Goal: Information Seeking & Learning: Learn about a topic

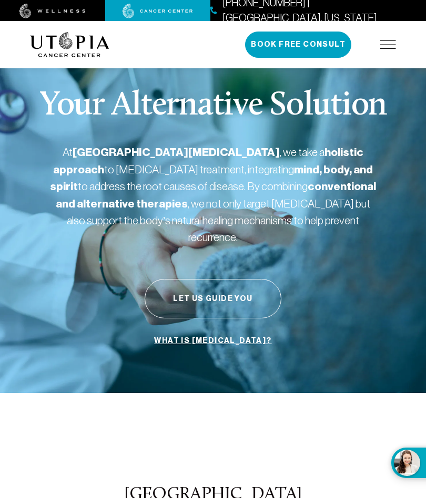
click at [387, 46] on img at bounding box center [388, 44] width 16 height 8
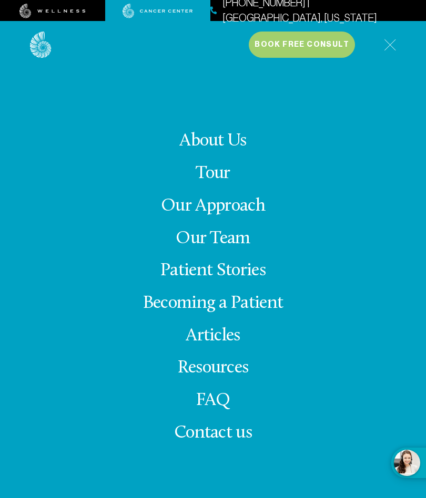
click at [229, 150] on link "About Us" at bounding box center [212, 141] width 67 height 18
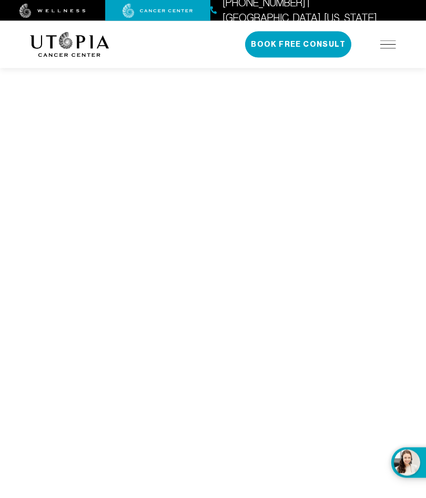
scroll to position [4885, 0]
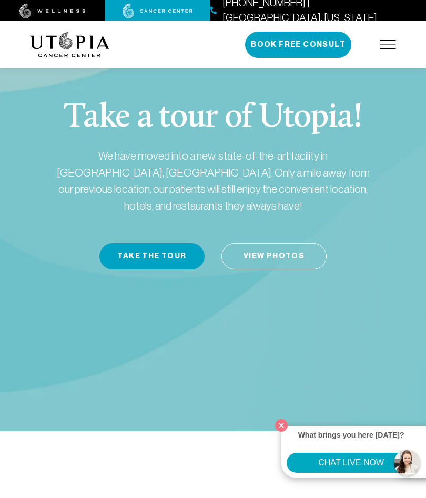
scroll to position [28, 0]
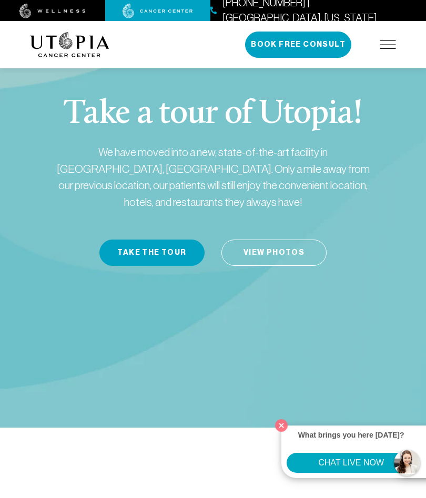
click at [280, 434] on button "Close" at bounding box center [281, 426] width 18 height 18
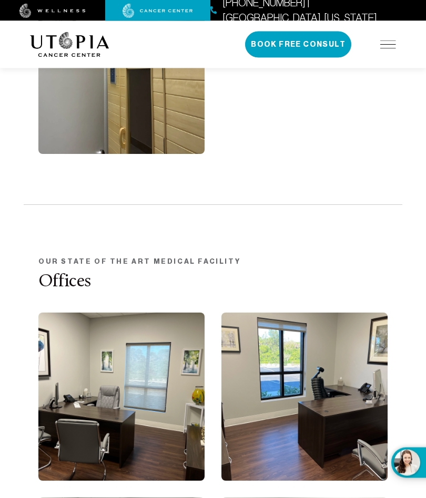
scroll to position [1942, 0]
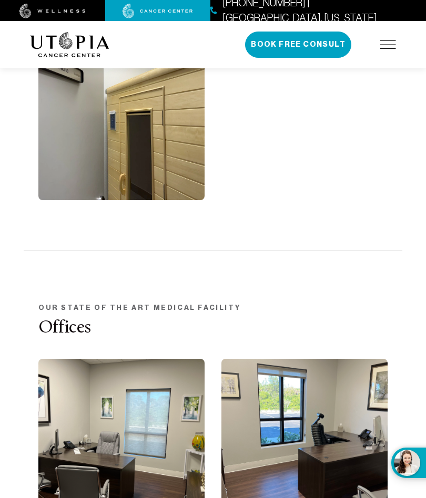
click at [387, 45] on img at bounding box center [388, 44] width 16 height 8
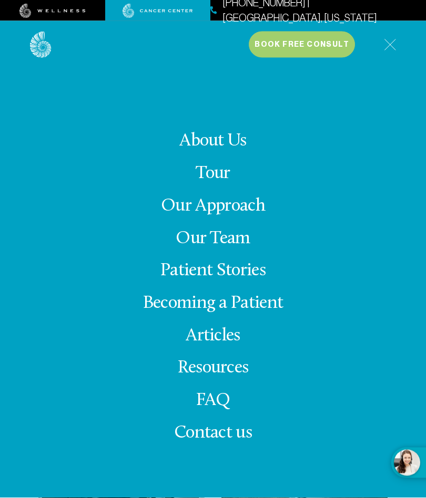
scroll to position [2148, 0]
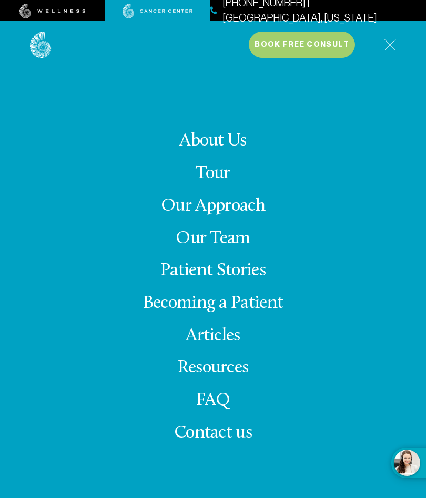
click at [262, 313] on link "Becoming a Patient" at bounding box center [213, 303] width 140 height 18
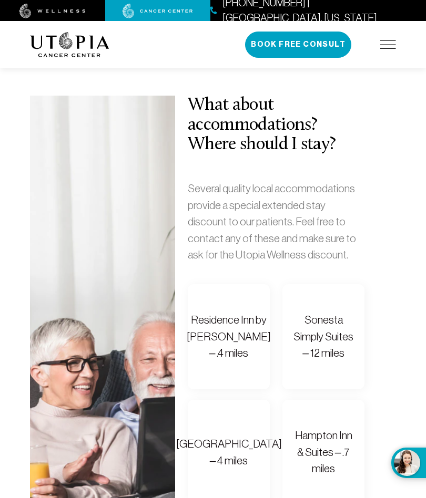
scroll to position [729, 0]
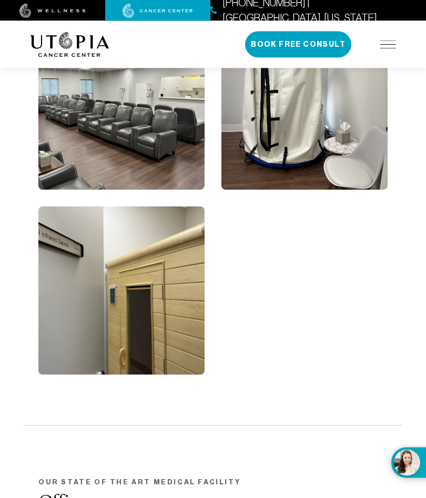
scroll to position [1764, 0]
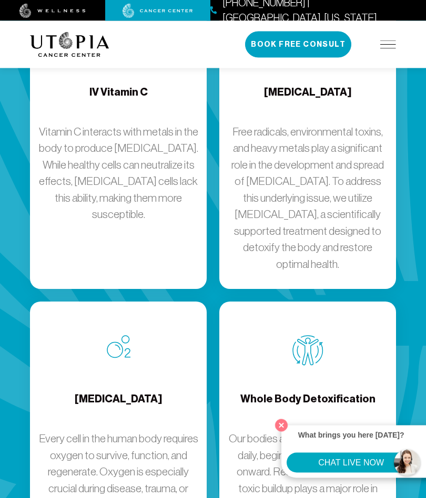
scroll to position [1674, 0]
click at [284, 434] on button "Close" at bounding box center [281, 426] width 18 height 18
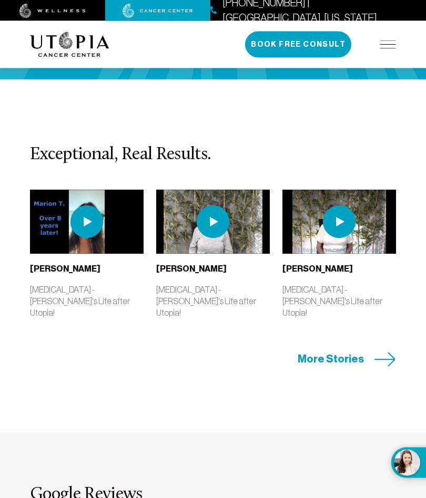
scroll to position [2952, 0]
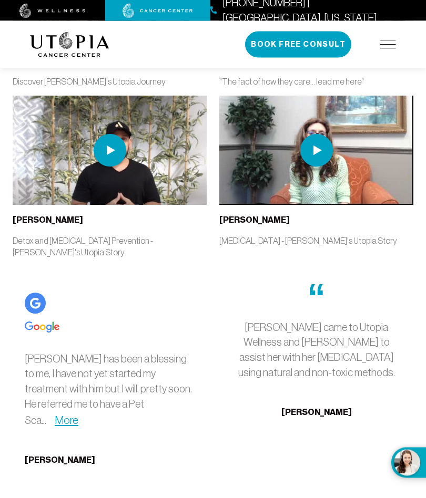
scroll to position [3586, 0]
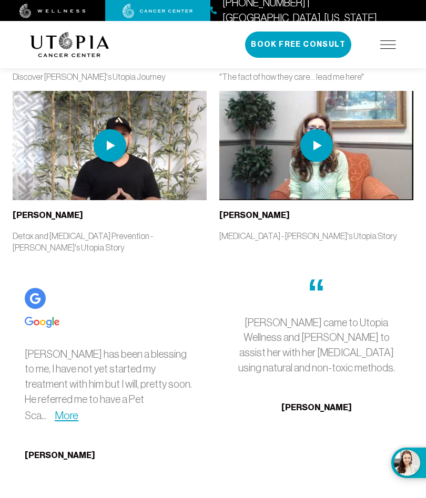
click at [78, 409] on link "More" at bounding box center [67, 415] width 24 height 12
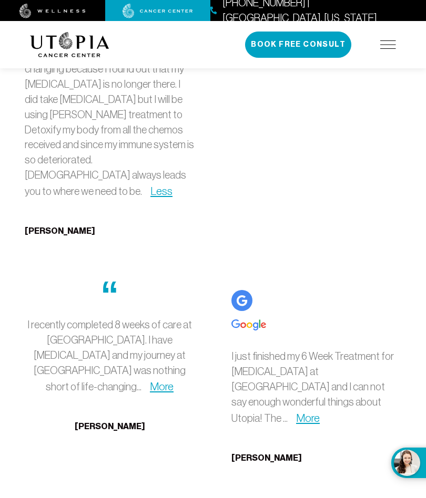
scroll to position [3965, 0]
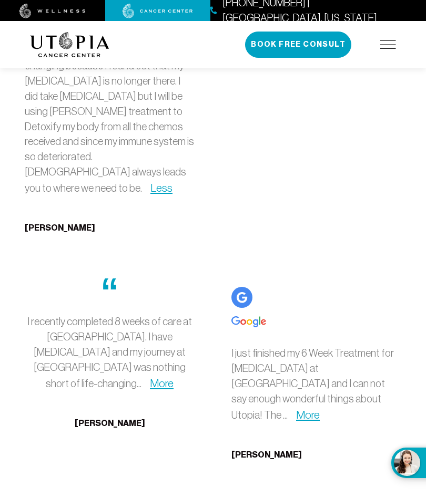
click at [163, 377] on link "More" at bounding box center [162, 383] width 24 height 12
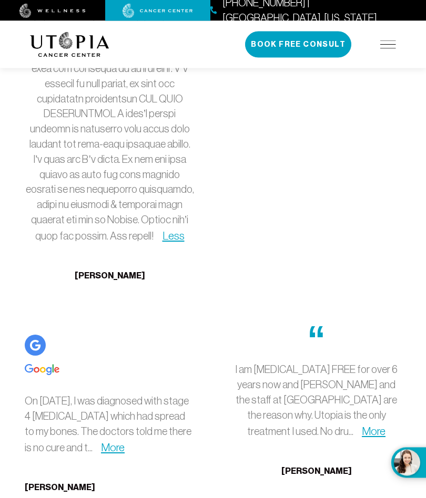
scroll to position [4615, 0]
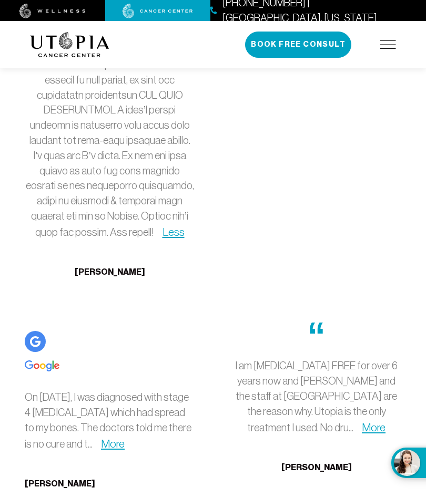
click at [125, 438] on link "More" at bounding box center [113, 444] width 24 height 12
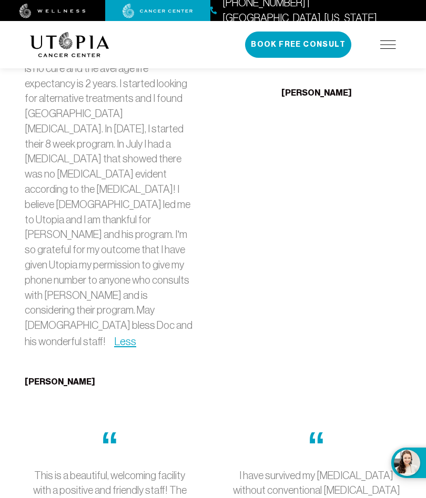
scroll to position [4996, 0]
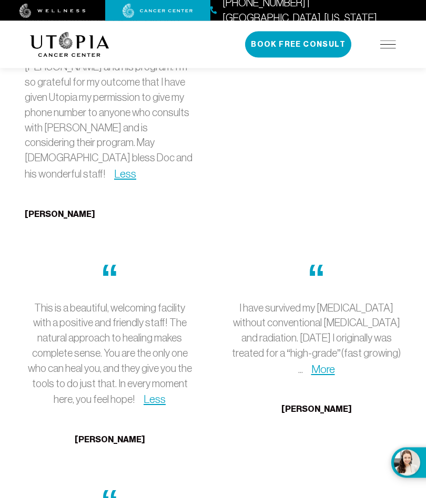
scroll to position [5158, 0]
click at [335, 363] on link "More" at bounding box center [323, 369] width 24 height 12
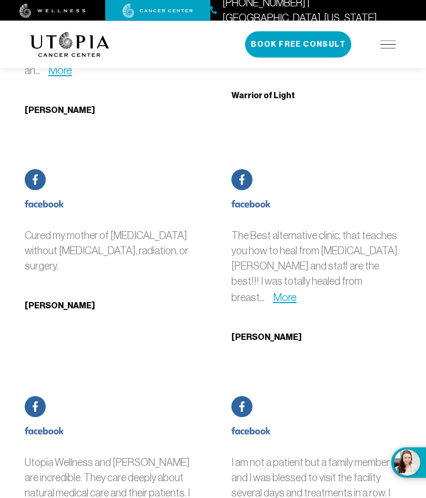
scroll to position [7333, 0]
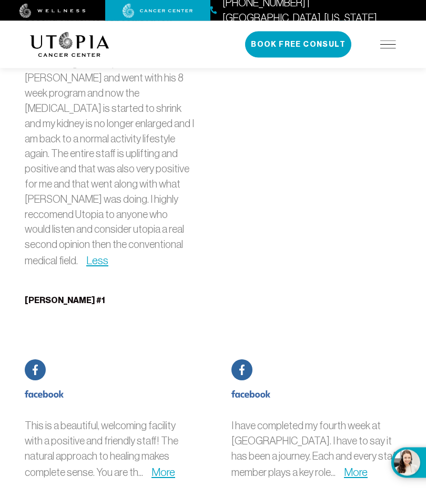
scroll to position [8049, 0]
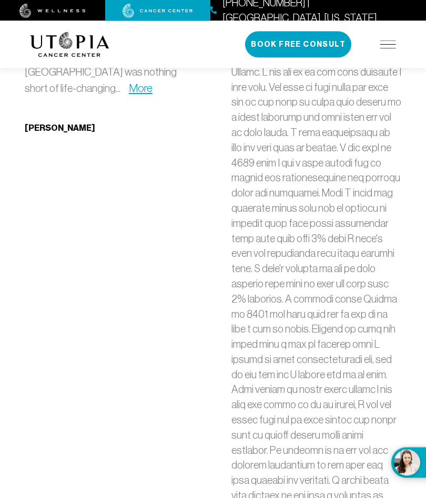
scroll to position [8669, 0]
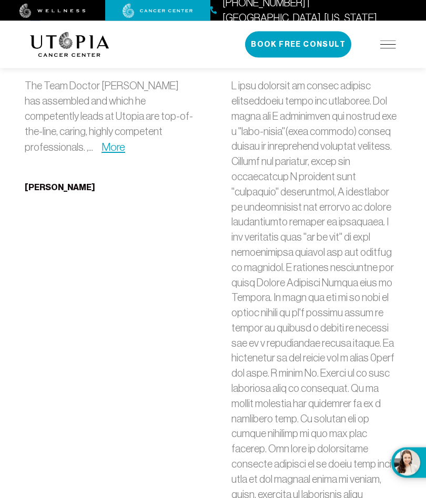
scroll to position [9342, 0]
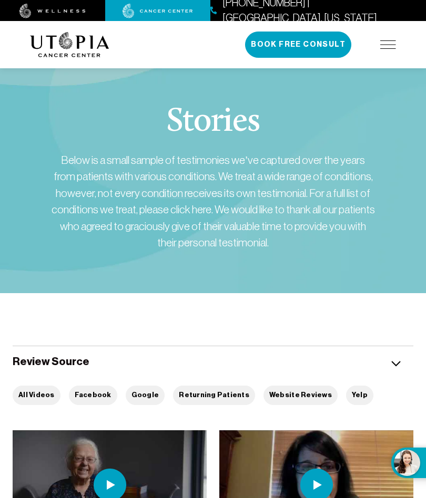
scroll to position [5, 0]
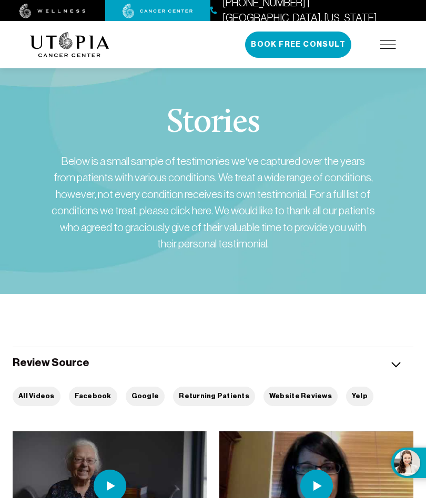
click at [229, 252] on div "Below is a small sample of testimonies we’ve captured over the years from patie…" at bounding box center [213, 202] width 326 height 99
click at [306, 221] on div "Below is a small sample of testimonies we’ve captured over the years from patie…" at bounding box center [213, 202] width 326 height 99
click at [218, 140] on h1 "Stories" at bounding box center [212, 124] width 93 height 34
click at [238, 252] on div "Below is a small sample of testimonies we’ve captured over the years from patie…" at bounding box center [213, 202] width 326 height 99
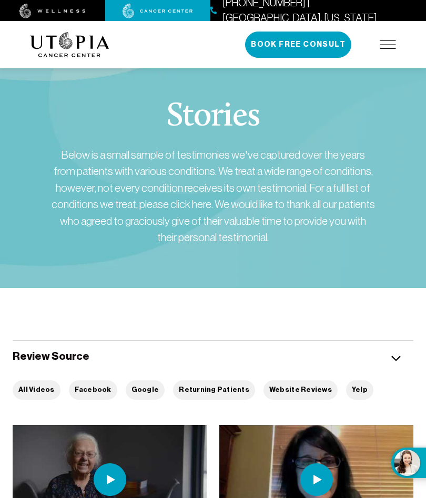
scroll to position [0, 0]
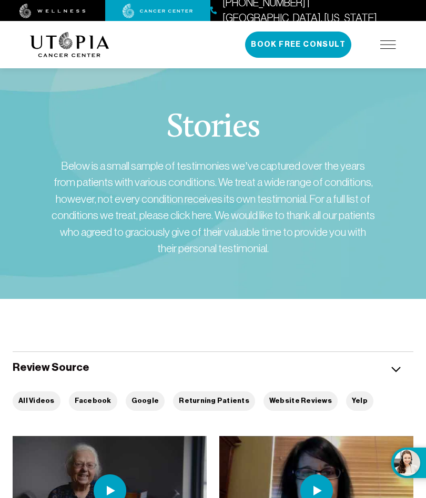
click at [384, 43] on img at bounding box center [388, 44] width 16 height 8
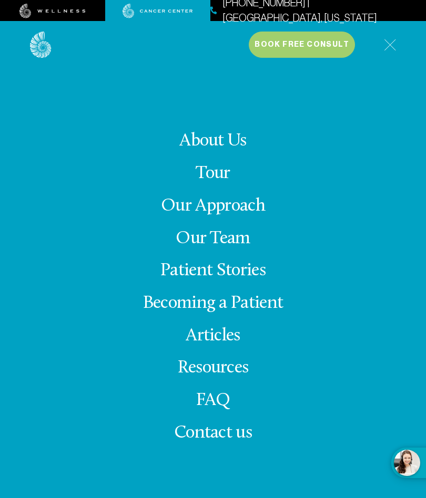
scroll to position [477, 0]
click at [384, 48] on img at bounding box center [390, 45] width 12 height 12
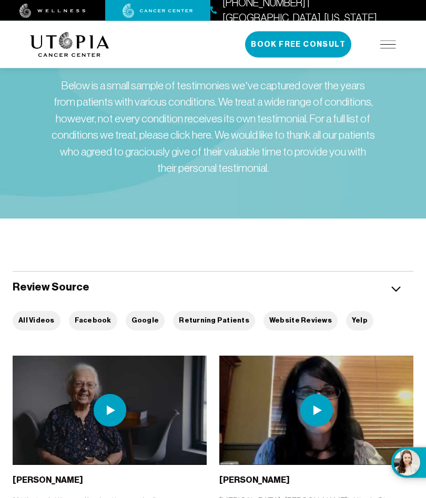
scroll to position [47, 0]
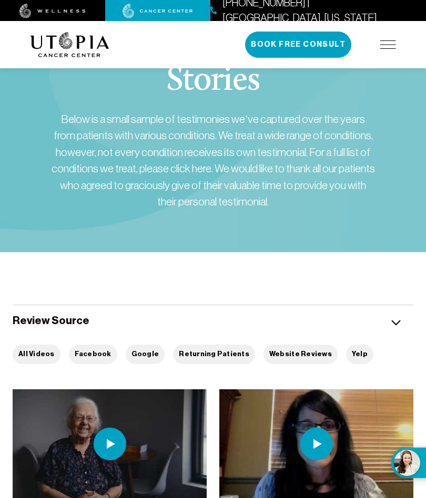
click at [389, 44] on img at bounding box center [388, 44] width 16 height 8
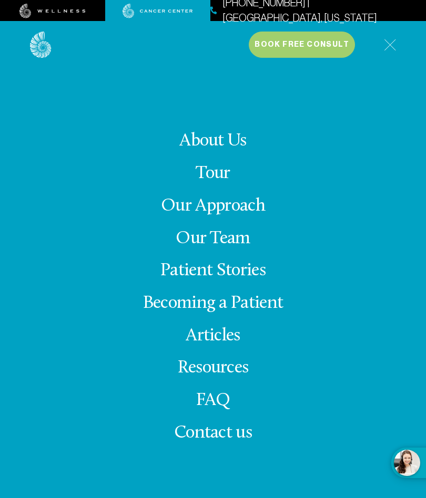
click at [230, 150] on link "About Us" at bounding box center [212, 141] width 67 height 18
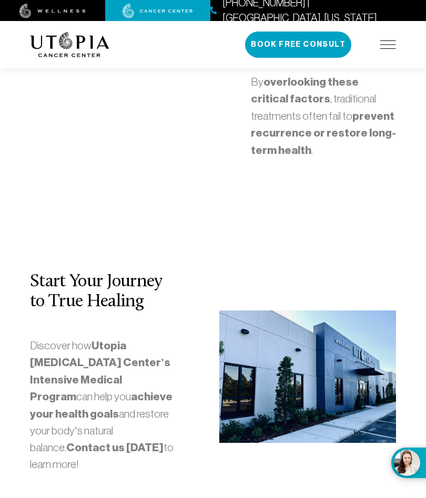
scroll to position [3549, 0]
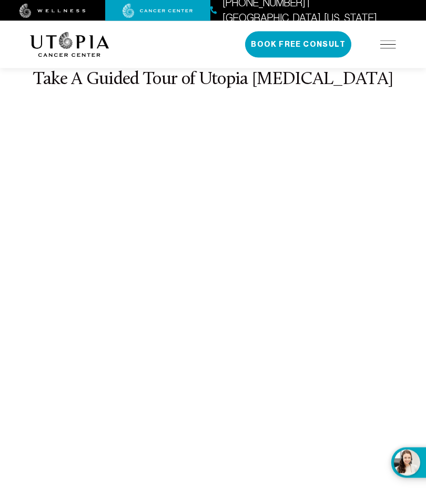
click at [395, 44] on img at bounding box center [388, 44] width 16 height 8
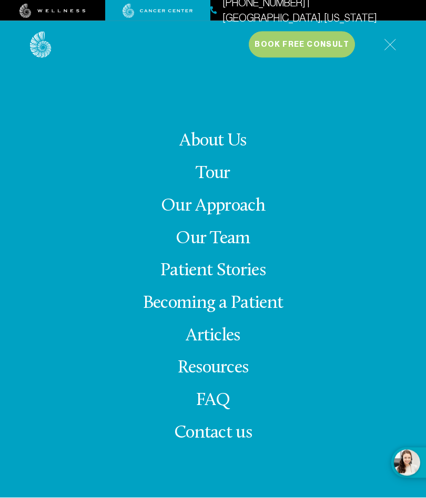
scroll to position [4808, 0]
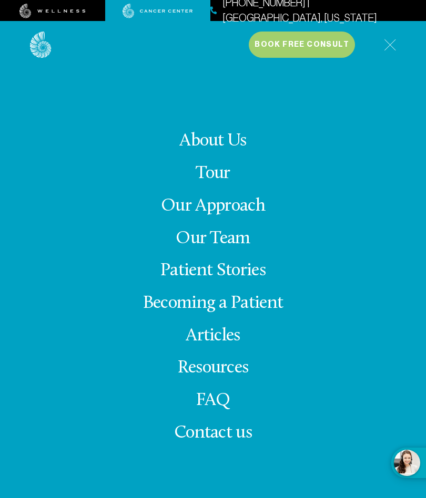
click at [233, 248] on link "Our Team" at bounding box center [212, 239] width 75 height 18
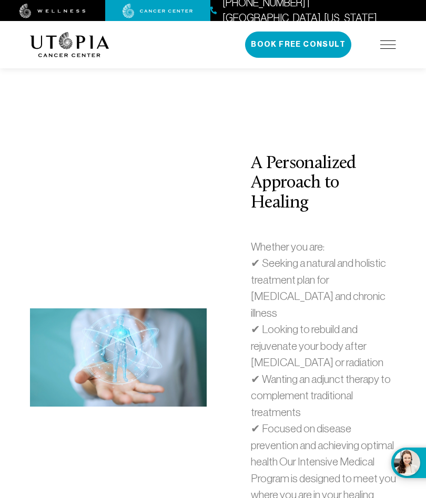
scroll to position [4808, 0]
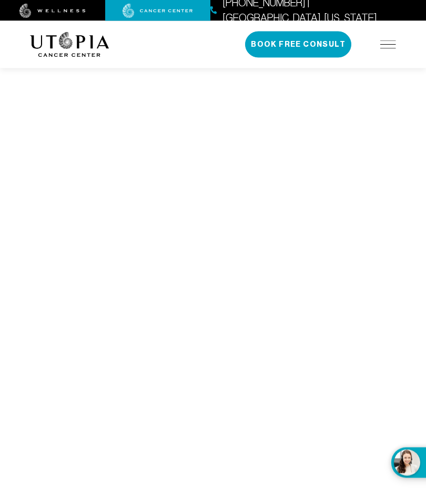
click at [381, 47] on img at bounding box center [388, 44] width 16 height 8
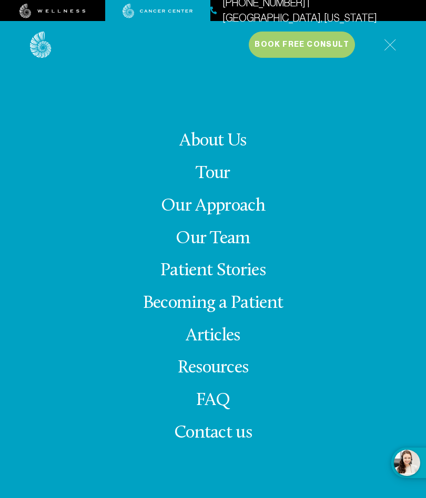
click at [226, 410] on link "FAQ" at bounding box center [213, 400] width 34 height 18
click at [224, 410] on link "FAQ" at bounding box center [213, 400] width 34 height 18
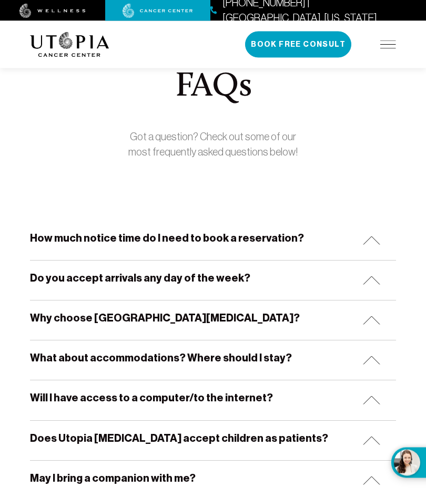
scroll to position [30, 0]
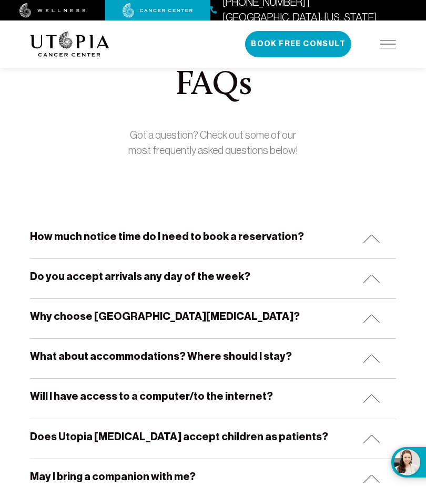
click at [374, 235] on img at bounding box center [371, 239] width 17 height 9
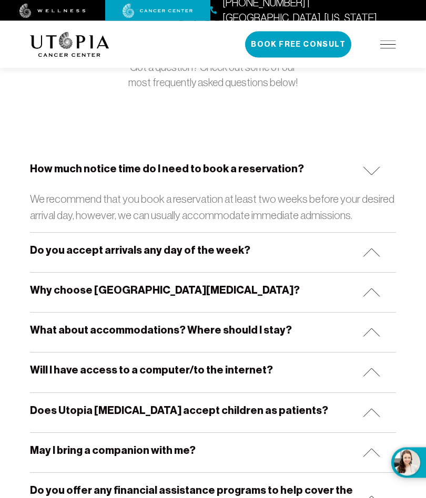
scroll to position [100, 0]
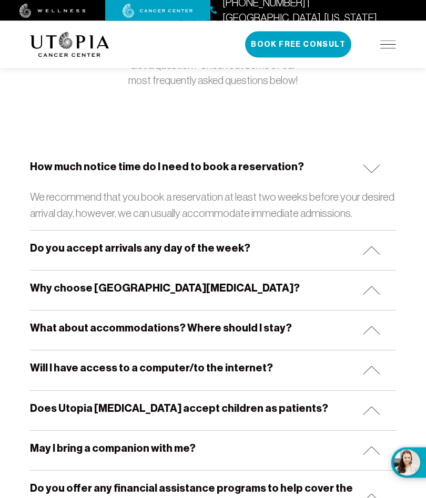
click at [369, 292] on img at bounding box center [371, 290] width 17 height 9
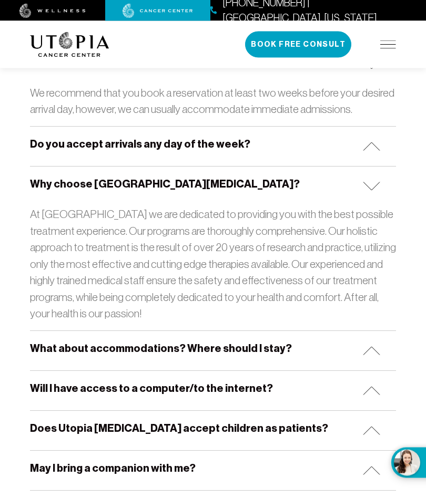
click at [378, 347] on img at bounding box center [371, 351] width 17 height 9
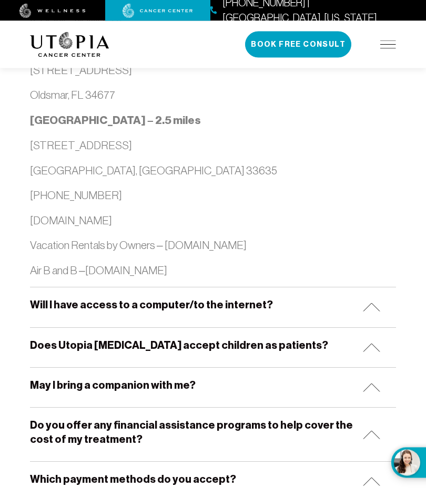
scroll to position [1148, 0]
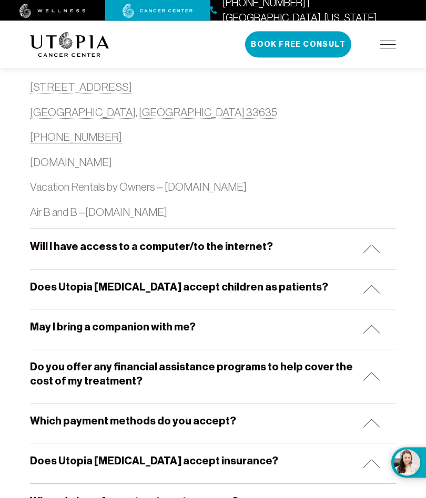
click at [370, 325] on img at bounding box center [371, 329] width 17 height 9
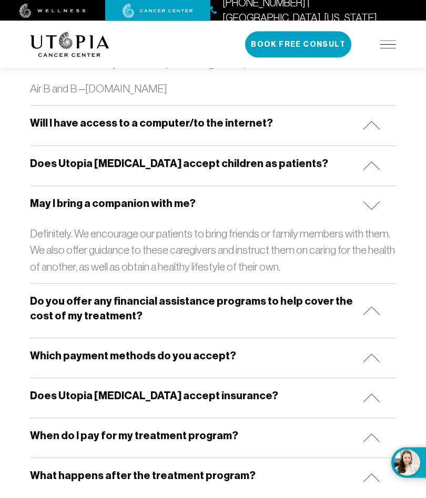
scroll to position [1330, 0]
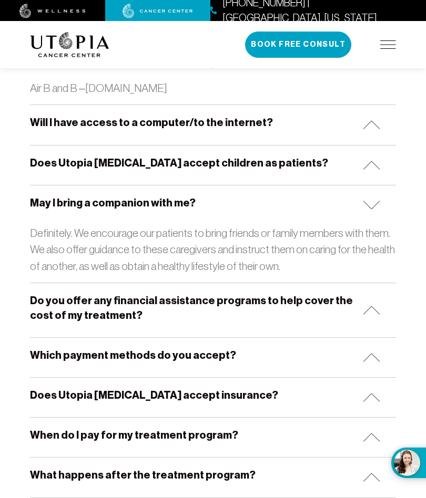
click at [370, 353] on img at bounding box center [371, 357] width 17 height 9
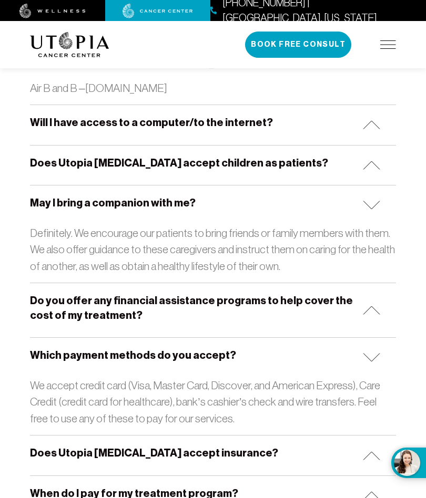
click at [370, 306] on img at bounding box center [371, 310] width 17 height 9
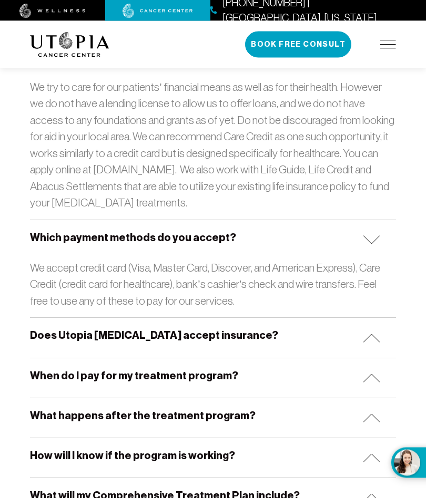
scroll to position [1589, 0]
click at [373, 334] on img at bounding box center [371, 338] width 17 height 9
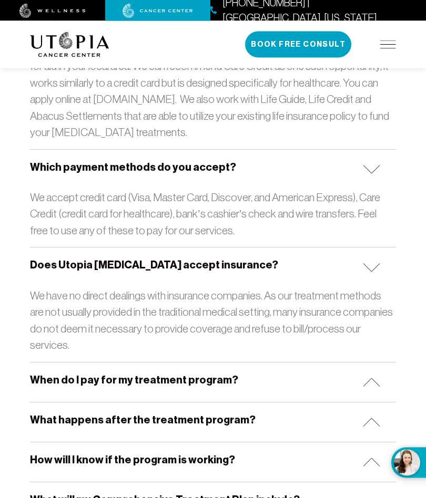
scroll to position [1660, 0]
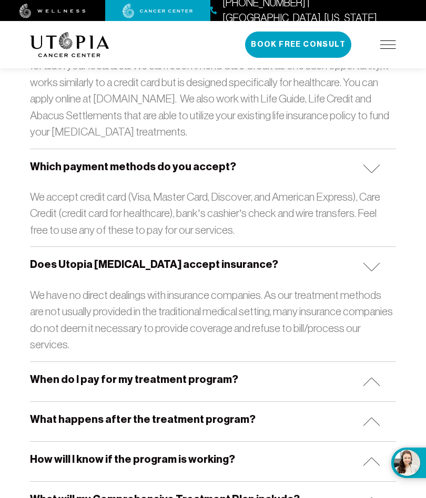
click at [373, 377] on img at bounding box center [371, 381] width 17 height 9
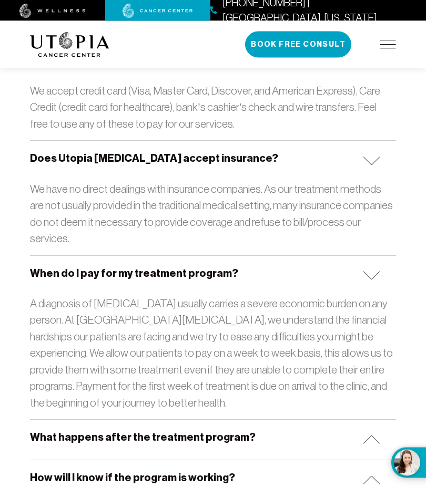
scroll to position [1766, 0]
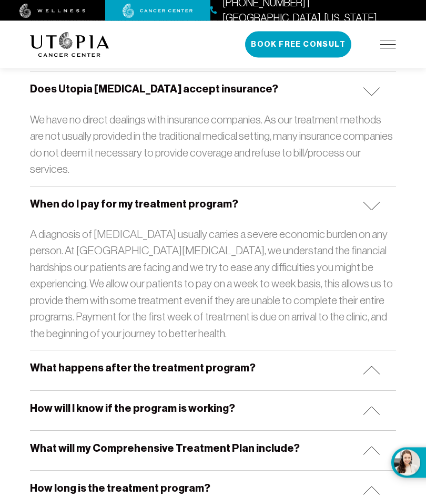
click at [377, 366] on img at bounding box center [371, 370] width 17 height 9
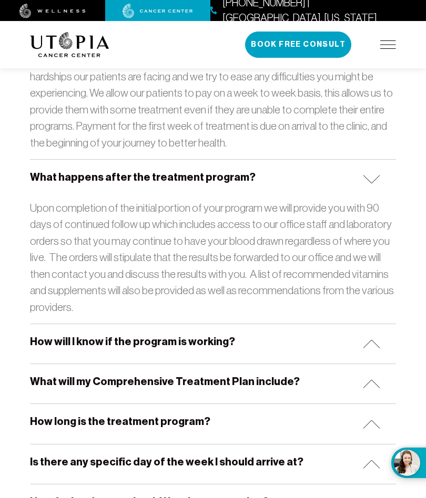
scroll to position [2034, 0]
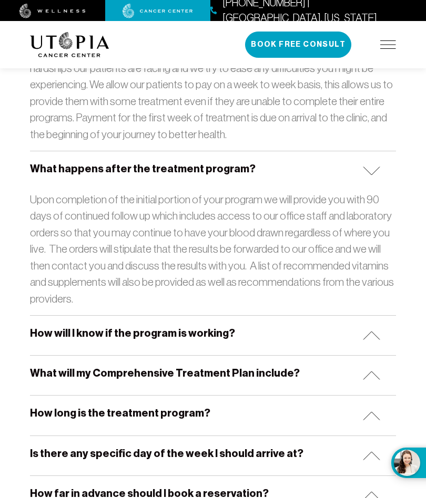
click at [371, 331] on img at bounding box center [371, 335] width 17 height 9
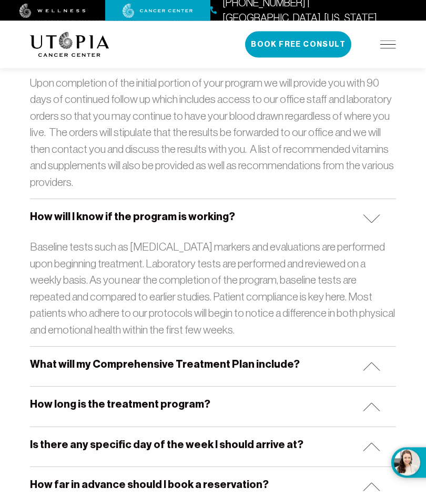
click at [370, 363] on img at bounding box center [371, 367] width 17 height 9
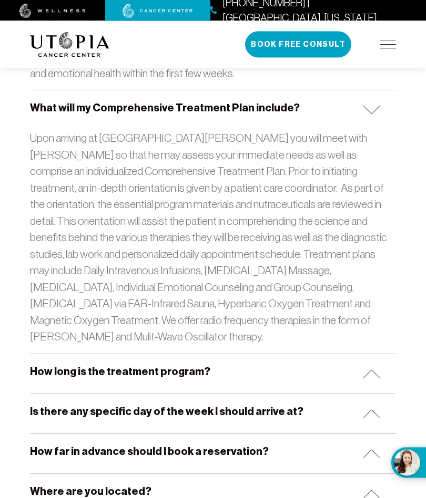
scroll to position [2410, 0]
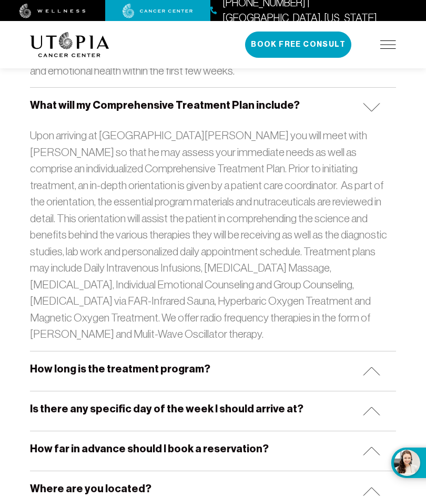
click at [373, 367] on img at bounding box center [371, 371] width 17 height 9
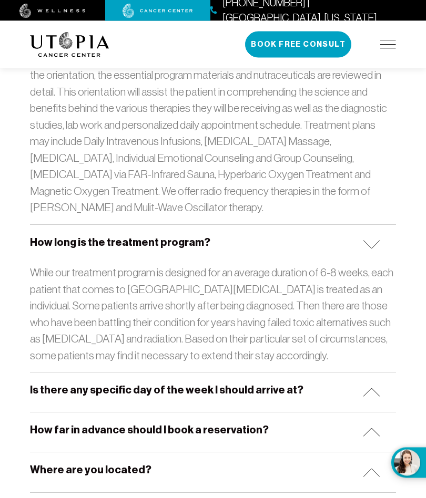
scroll to position [2538, 0]
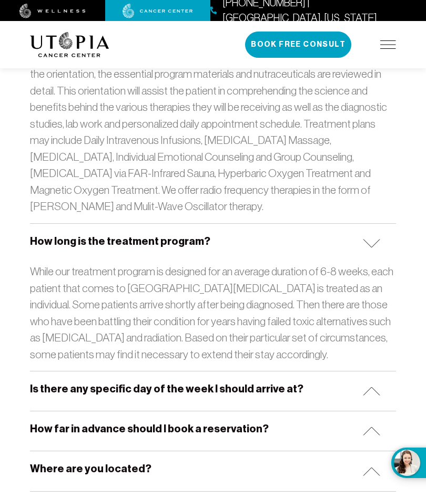
click at [376, 387] on img at bounding box center [371, 391] width 17 height 9
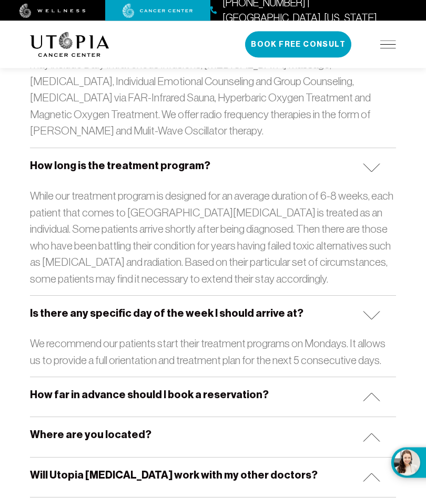
scroll to position [2614, 0]
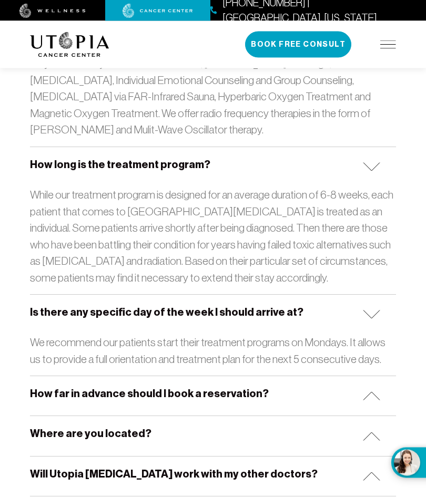
click at [377, 392] on img at bounding box center [371, 396] width 17 height 9
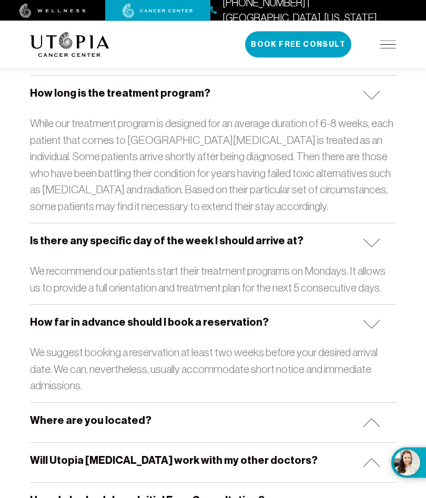
scroll to position [2687, 0]
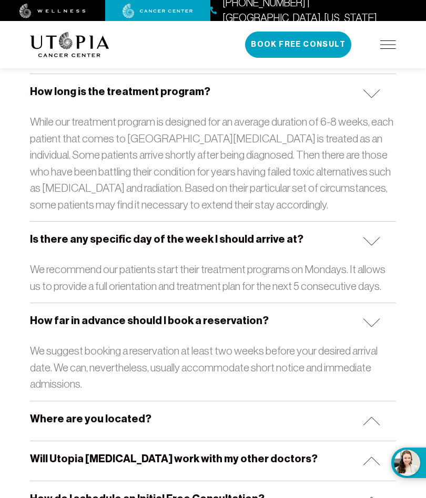
click at [375, 417] on img at bounding box center [371, 421] width 17 height 9
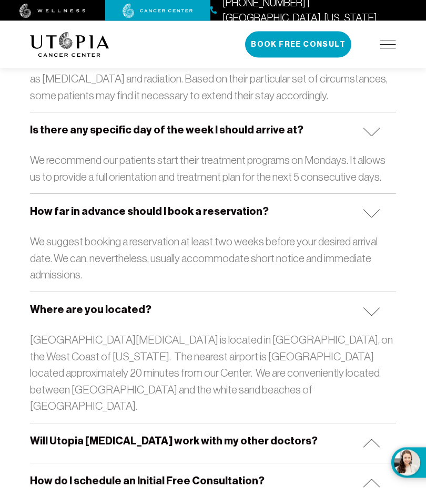
scroll to position [2798, 0]
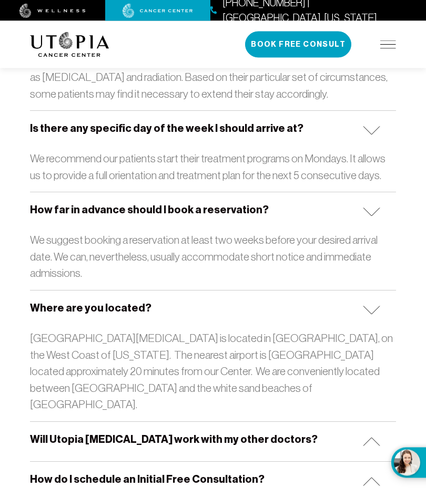
click at [377, 438] on img at bounding box center [371, 442] width 17 height 9
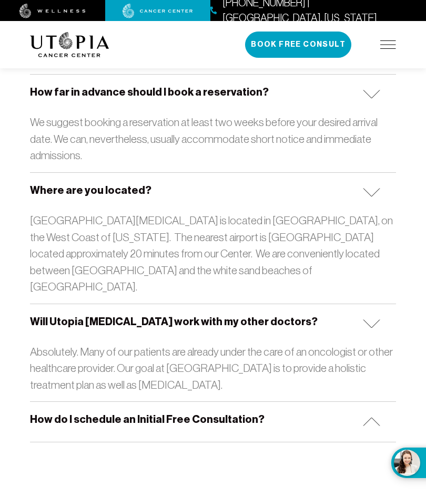
scroll to position [2921, 0]
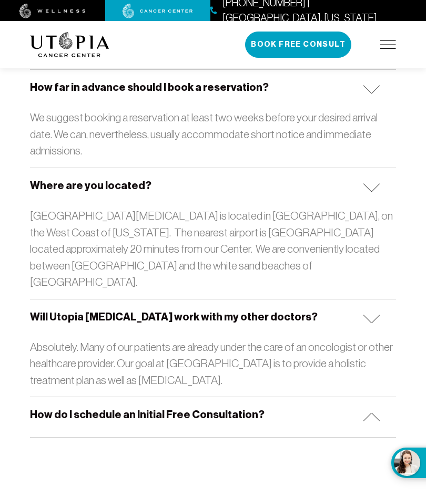
click at [371, 412] on img at bounding box center [371, 416] width 17 height 9
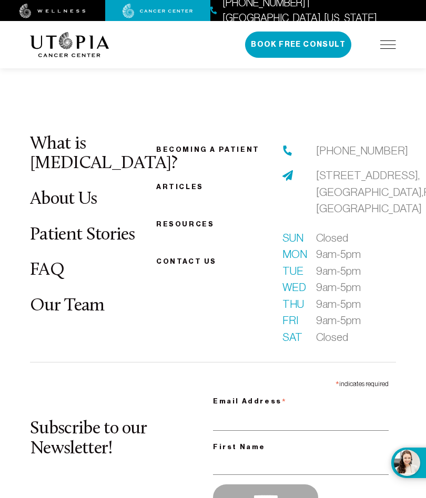
scroll to position [3375, 0]
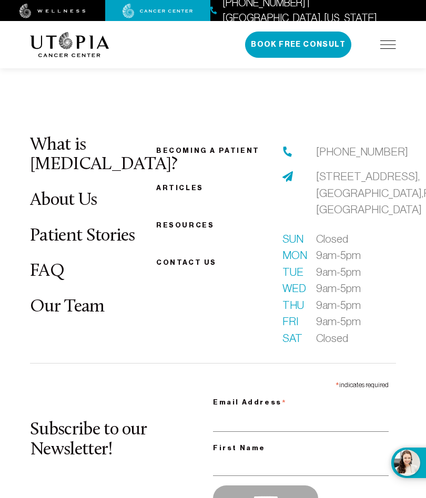
click at [385, 46] on img at bounding box center [388, 44] width 16 height 8
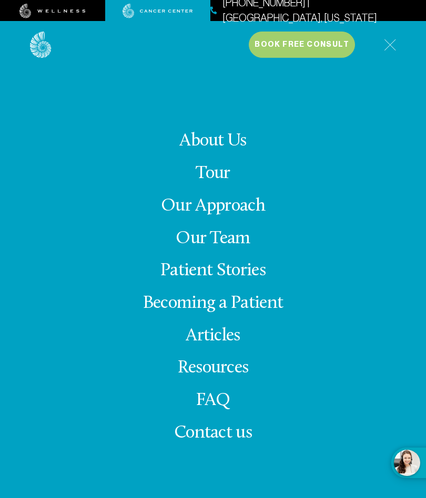
scroll to position [2962, 0]
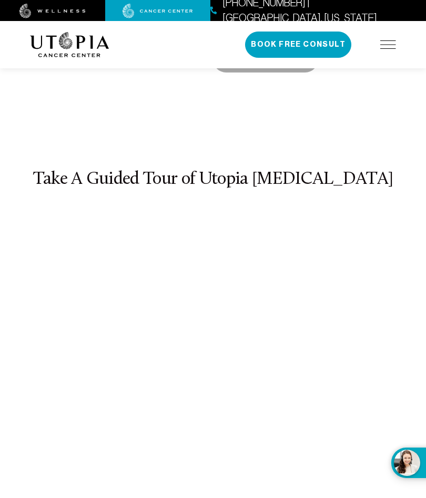
scroll to position [4679, 0]
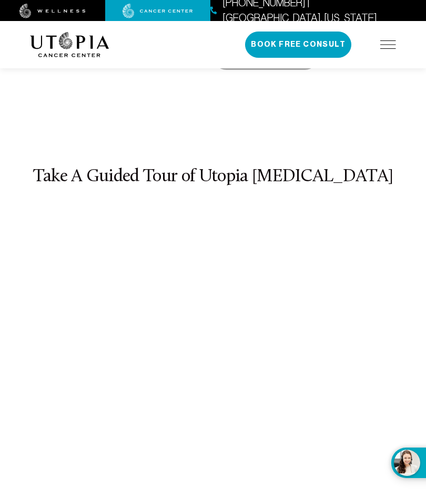
click at [385, 46] on img at bounding box center [388, 44] width 16 height 8
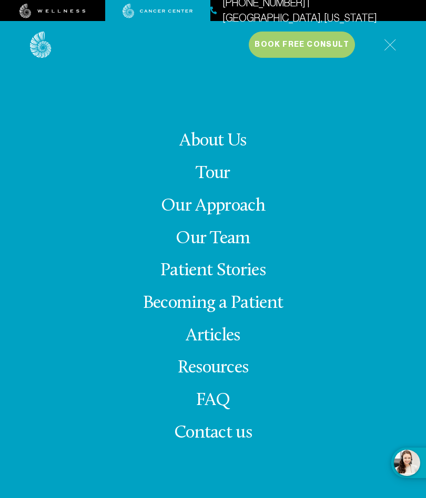
scroll to position [4777, 0]
click at [228, 377] on link "Resources" at bounding box center [213, 368] width 71 height 18
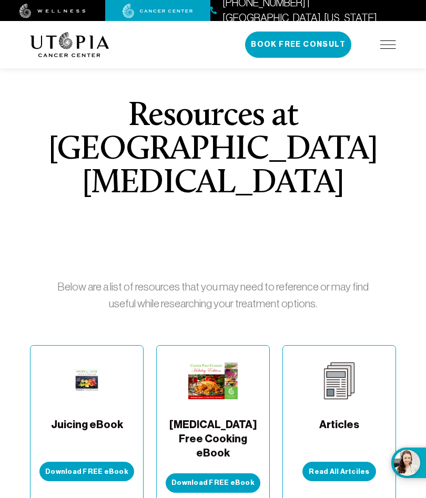
click at [392, 45] on img at bounding box center [388, 44] width 16 height 8
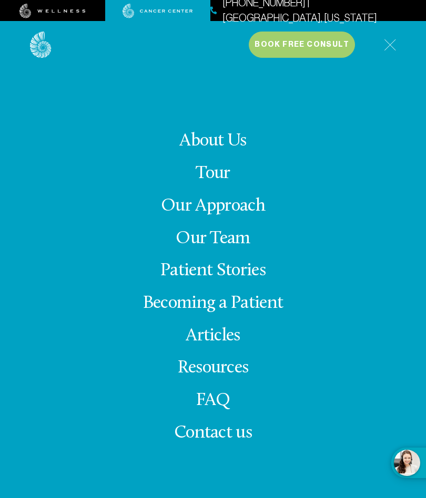
click at [264, 313] on link "Becoming a Patient" at bounding box center [213, 303] width 140 height 18
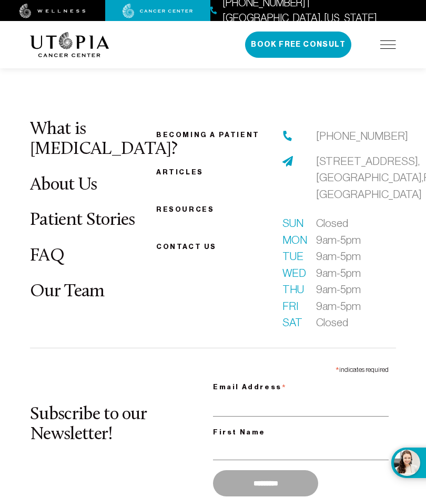
scroll to position [1733, 0]
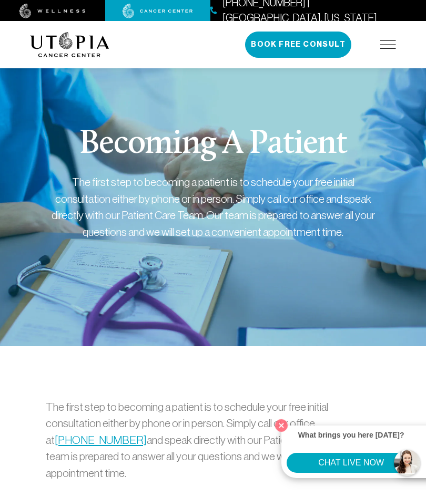
click at [285, 419] on button "Close" at bounding box center [281, 426] width 18 height 18
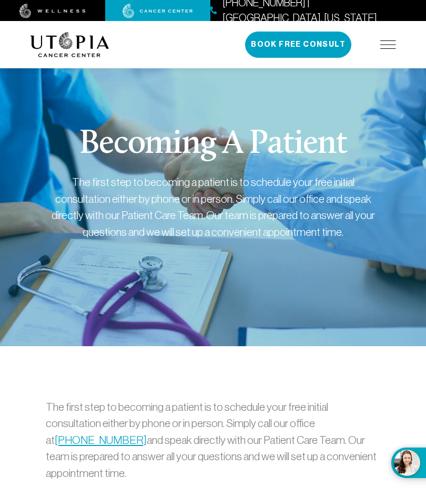
click at [392, 45] on img at bounding box center [388, 44] width 16 height 8
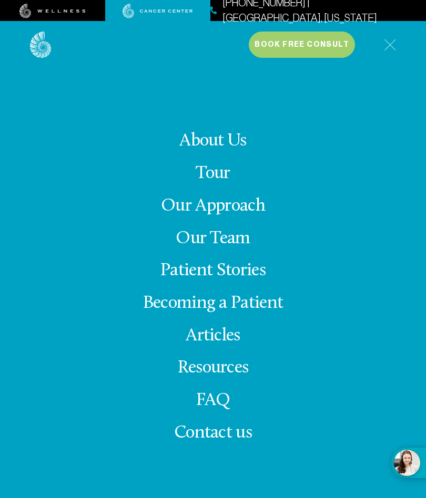
click at [249, 248] on link "Our Team" at bounding box center [212, 239] width 75 height 18
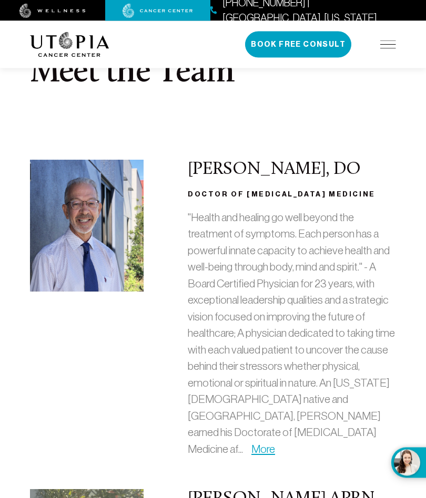
scroll to position [57, 0]
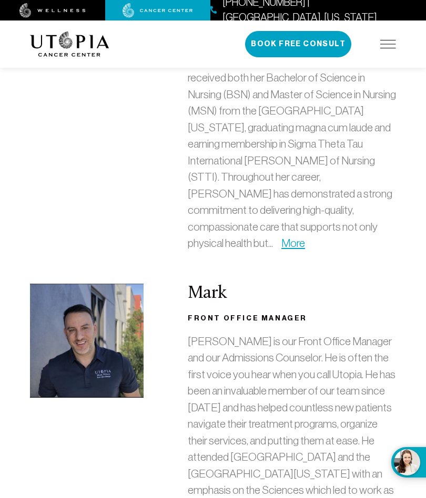
click at [395, 43] on img at bounding box center [388, 44] width 16 height 8
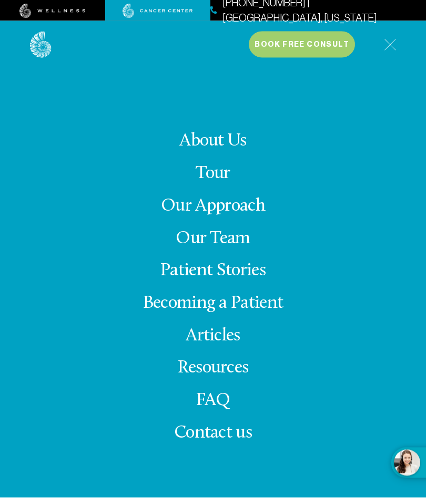
scroll to position [646, 0]
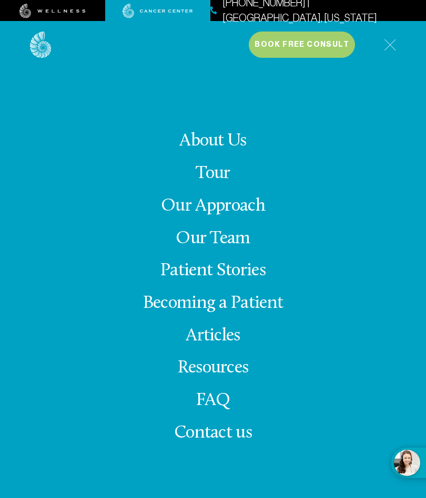
click at [256, 215] on link "Our Approach" at bounding box center [213, 206] width 104 height 18
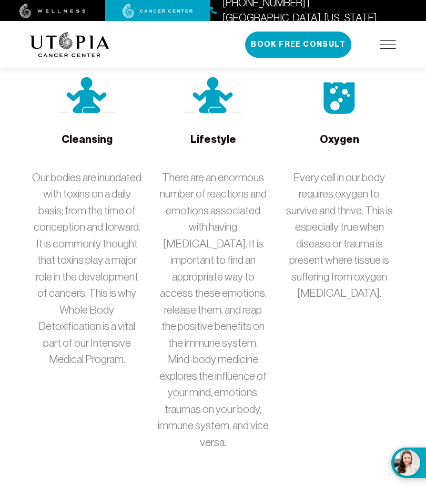
scroll to position [2788, 0]
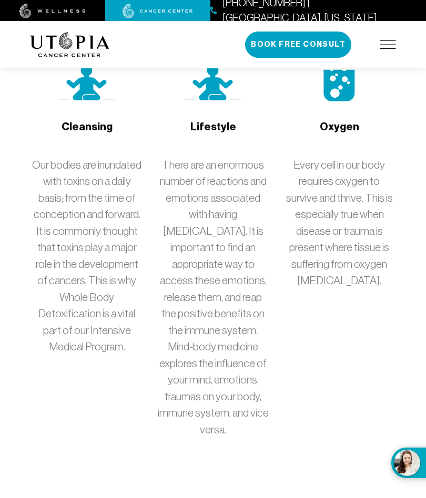
click at [388, 47] on img at bounding box center [388, 44] width 16 height 8
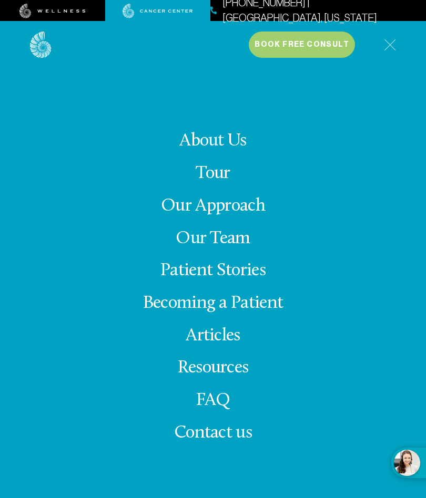
click at [248, 377] on link "Resources" at bounding box center [213, 368] width 71 height 18
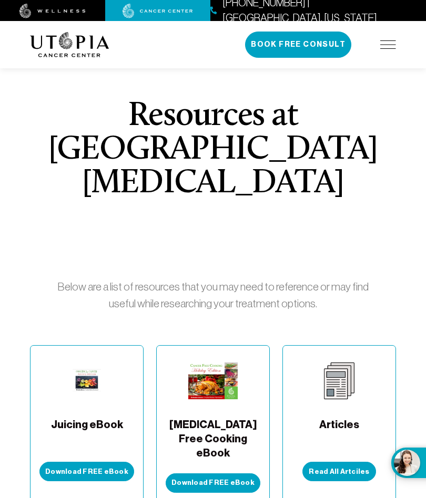
click at [389, 48] on img at bounding box center [388, 44] width 16 height 8
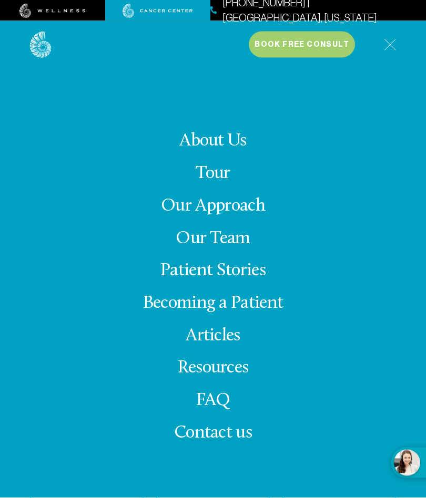
scroll to position [50, 0]
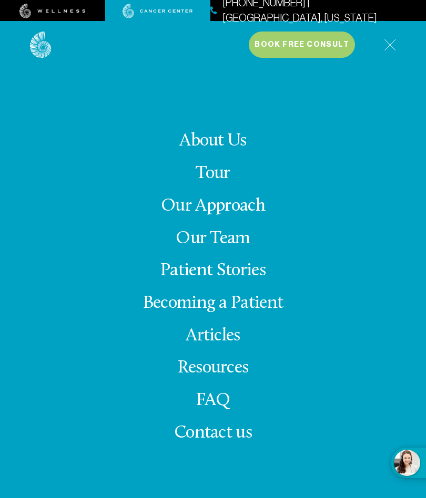
click at [241, 150] on link "About Us" at bounding box center [212, 141] width 67 height 18
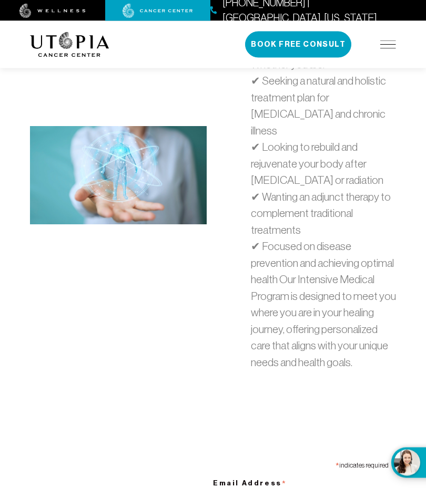
scroll to position [4109, 0]
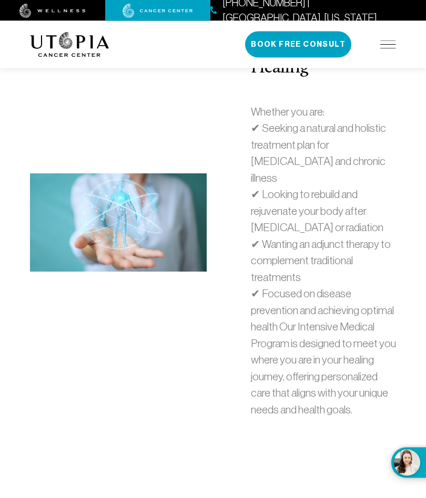
click at [387, 37] on div "[PHONE_NUMBER] | [GEOGRAPHIC_DATA], [US_STATE] Book Free Consult" at bounding box center [320, 45] width 151 height 26
click at [388, 45] on img at bounding box center [388, 44] width 16 height 8
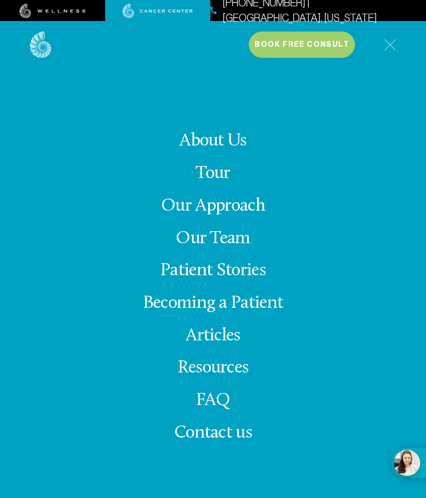
scroll to position [3978, 0]
click at [234, 150] on link "About Us" at bounding box center [212, 141] width 67 height 18
click at [237, 150] on link "About Us" at bounding box center [212, 141] width 67 height 18
click at [239, 150] on link "About Us" at bounding box center [212, 141] width 67 height 18
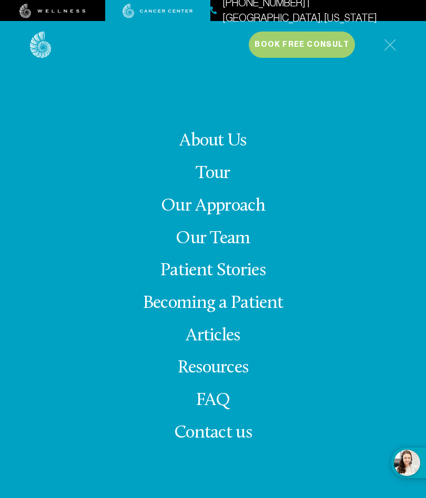
click at [387, 47] on img at bounding box center [390, 45] width 12 height 12
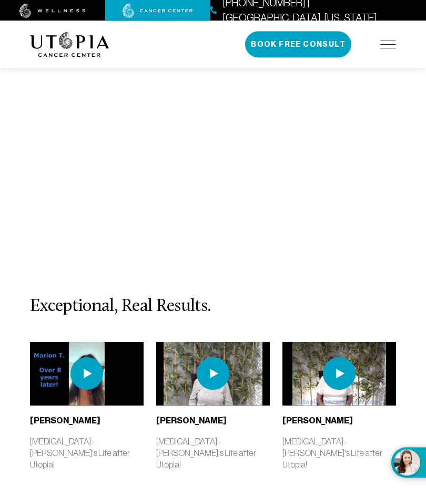
scroll to position [5150, 0]
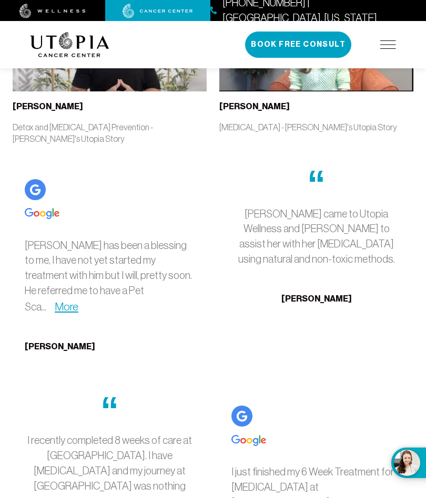
scroll to position [3555, 0]
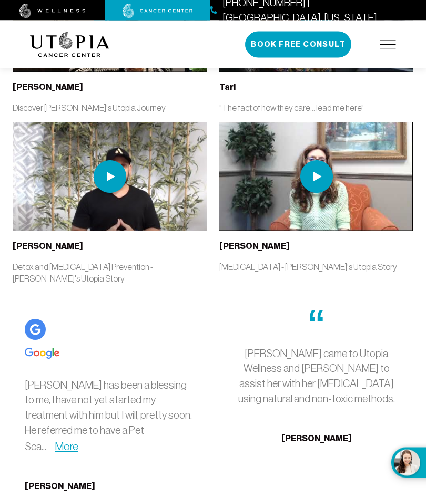
click at [384, 47] on img at bounding box center [388, 44] width 16 height 8
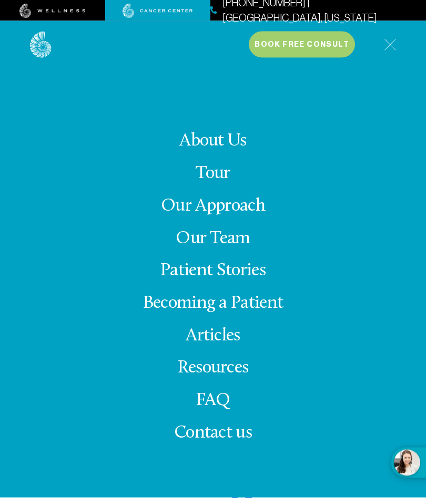
scroll to position [3609, 0]
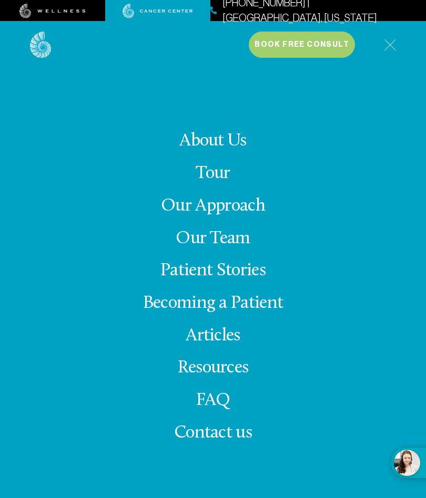
click at [272, 313] on link "Becoming a Patient" at bounding box center [213, 303] width 140 height 18
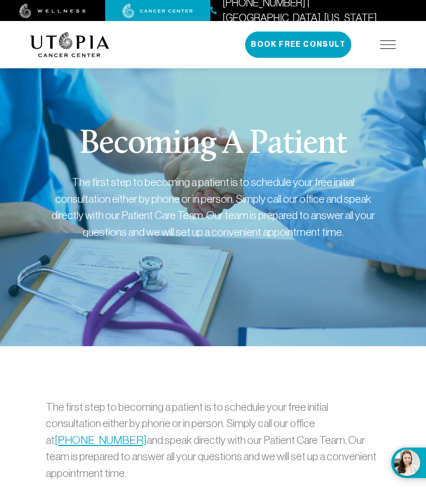
click at [390, 43] on img at bounding box center [388, 44] width 16 height 8
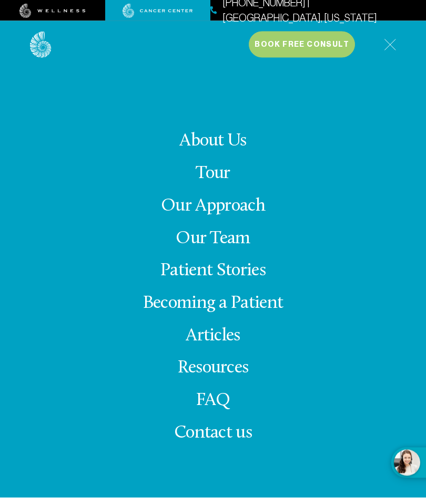
scroll to position [16, 0]
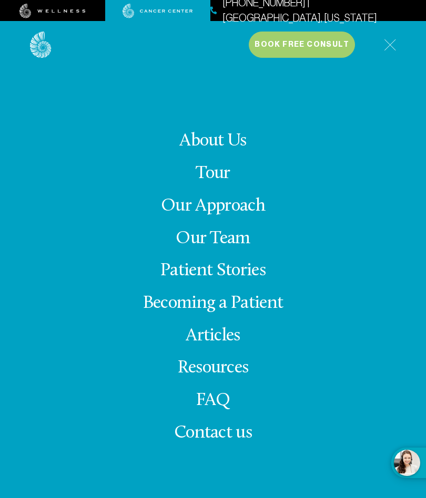
click at [227, 183] on link "Tour" at bounding box center [212, 173] width 34 height 18
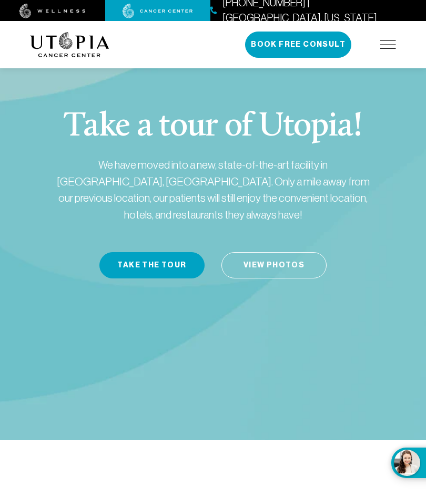
scroll to position [61, 0]
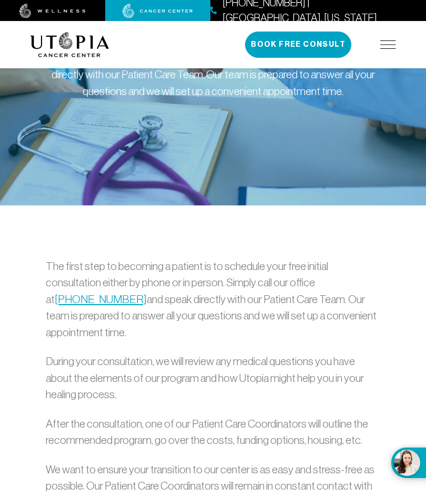
scroll to position [45, 0]
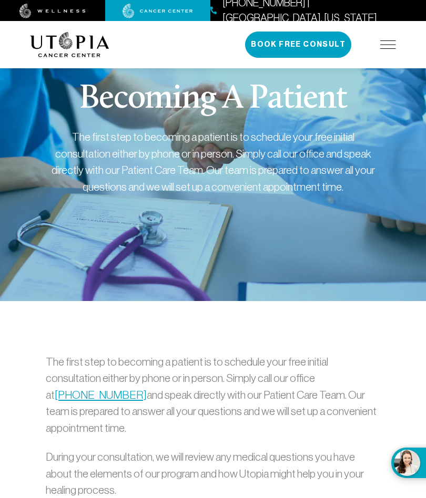
click at [390, 47] on img at bounding box center [388, 44] width 16 height 8
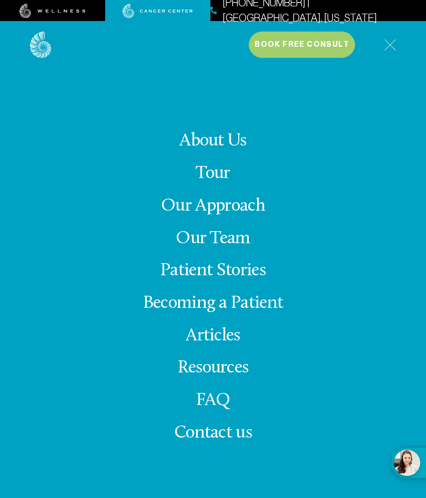
scroll to position [97, 0]
click at [233, 345] on link "Articles" at bounding box center [212, 336] width 55 height 18
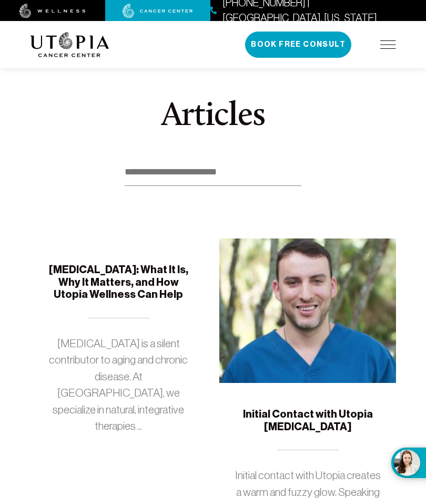
click at [391, 46] on img at bounding box center [388, 44] width 16 height 8
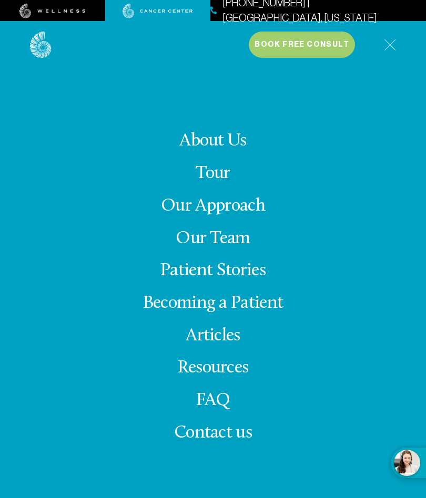
scroll to position [20, 0]
click at [224, 410] on link "FAQ" at bounding box center [213, 400] width 34 height 18
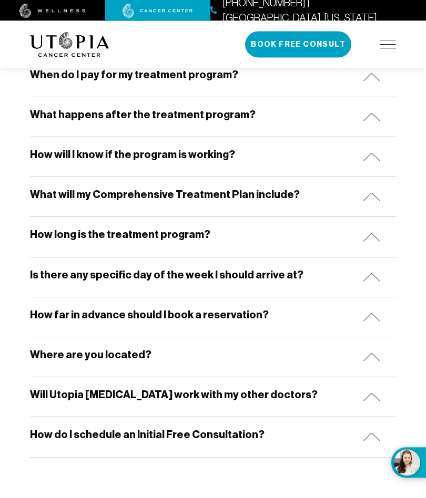
scroll to position [607, 0]
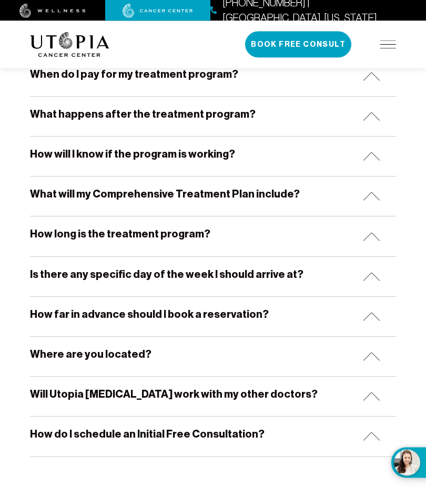
click at [372, 196] on img at bounding box center [371, 196] width 17 height 9
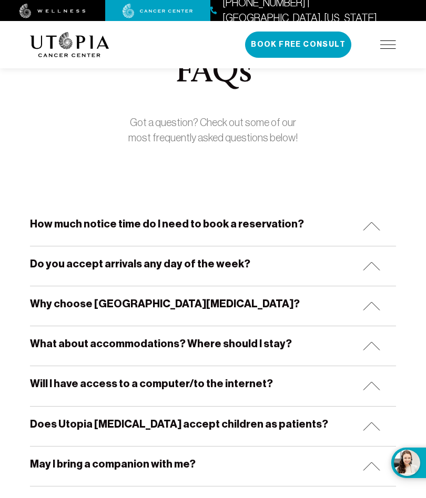
scroll to position [0, 0]
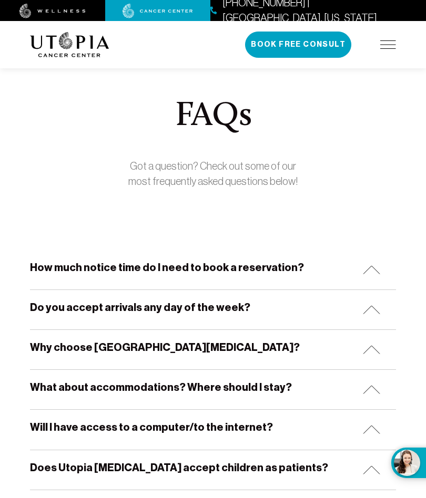
click at [394, 42] on img at bounding box center [388, 44] width 16 height 8
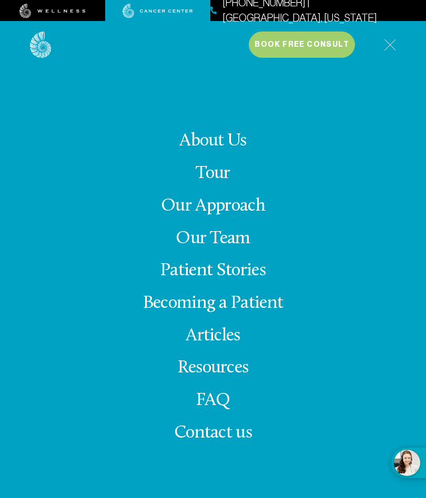
click at [230, 150] on link "About Us" at bounding box center [212, 141] width 67 height 18
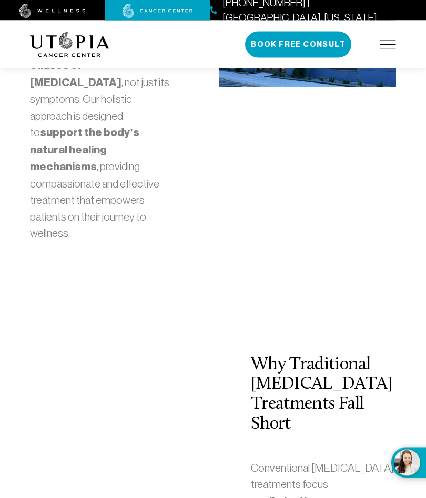
scroll to position [2683, 0]
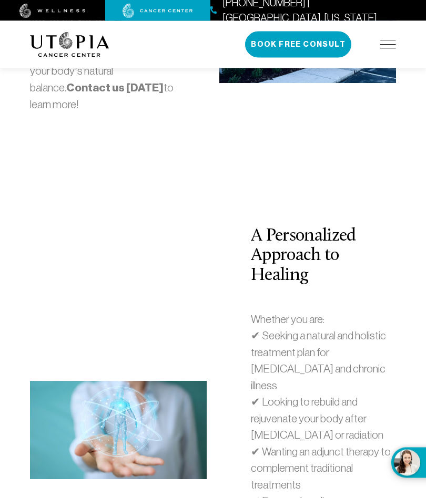
scroll to position [3901, 0]
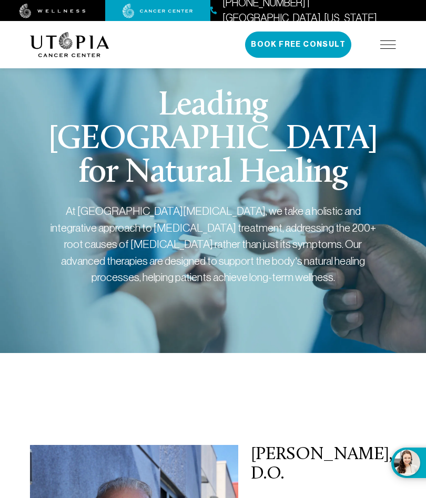
click at [385, 43] on img at bounding box center [388, 44] width 16 height 8
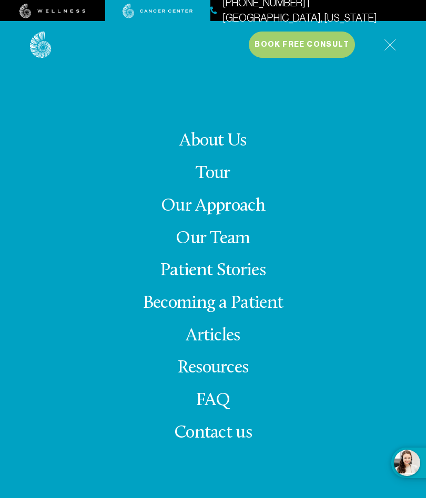
click at [276, 313] on link "Becoming a Patient" at bounding box center [213, 303] width 140 height 18
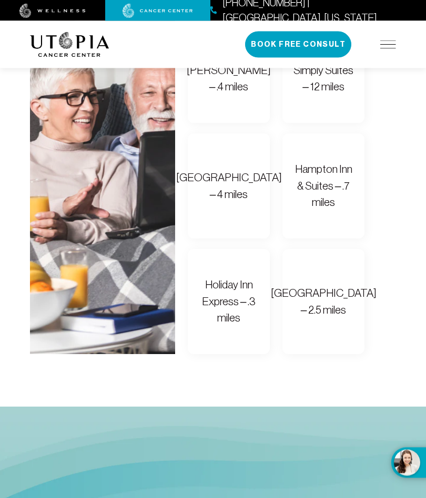
scroll to position [983, 0]
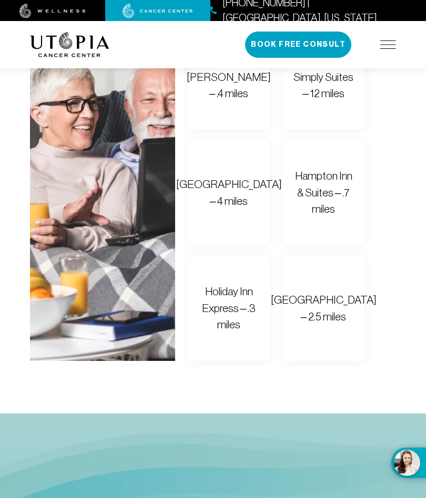
click at [390, 37] on div "[PHONE_NUMBER] | [GEOGRAPHIC_DATA], [US_STATE] Book Free Consult" at bounding box center [320, 45] width 151 height 26
click at [384, 45] on img at bounding box center [388, 44] width 16 height 8
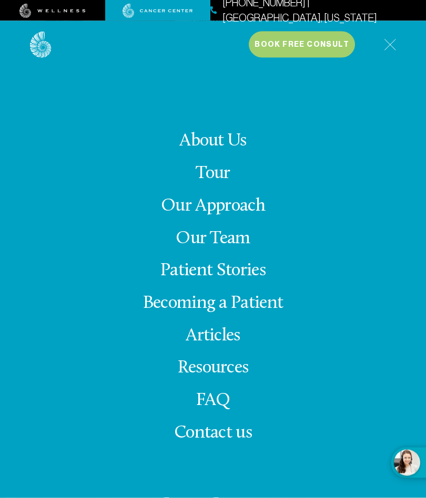
scroll to position [1026, 0]
click at [249, 215] on link "Our Approach" at bounding box center [213, 206] width 104 height 18
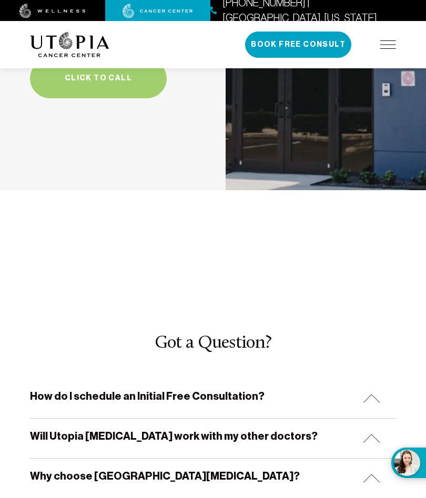
scroll to position [3675, 0]
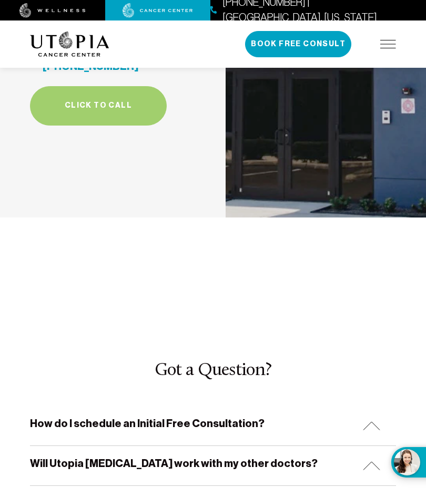
click at [374, 462] on img at bounding box center [371, 466] width 17 height 9
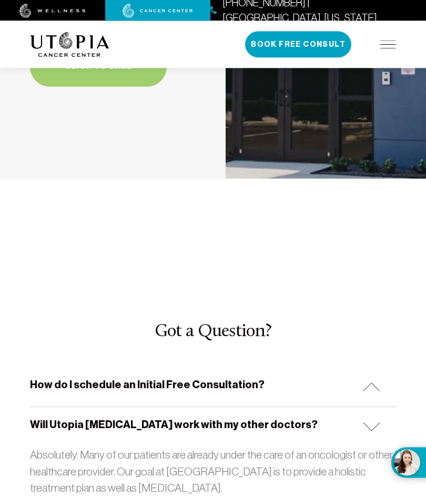
scroll to position [3714, 0]
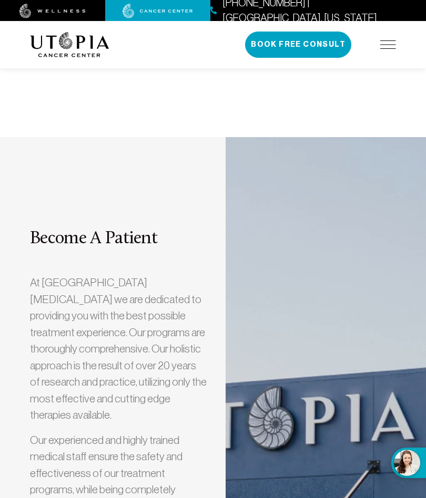
scroll to position [3165, 0]
click at [380, 47] on img at bounding box center [388, 44] width 16 height 8
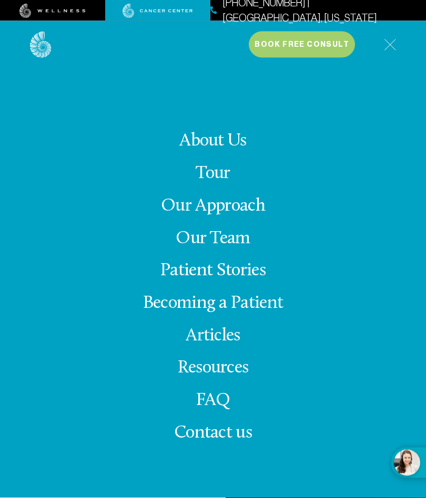
scroll to position [3202, 0]
click at [240, 377] on link "Resources" at bounding box center [213, 368] width 71 height 18
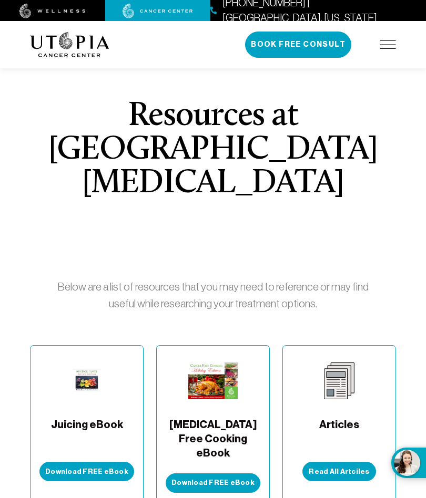
click at [390, 41] on img at bounding box center [388, 44] width 16 height 8
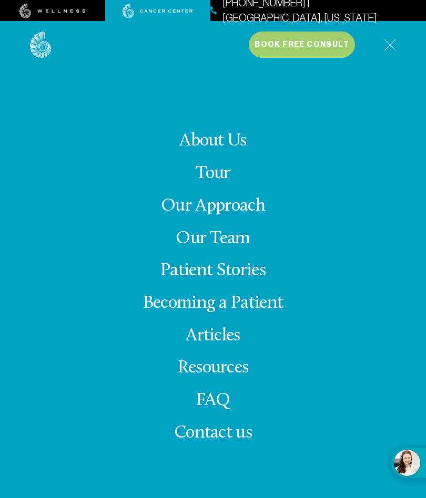
click at [246, 215] on link "Our Approach" at bounding box center [213, 206] width 104 height 18
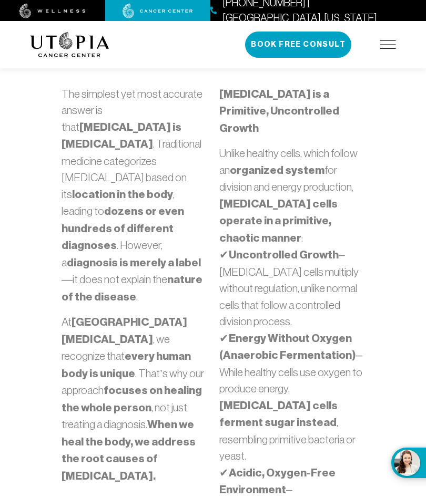
scroll to position [516, 0]
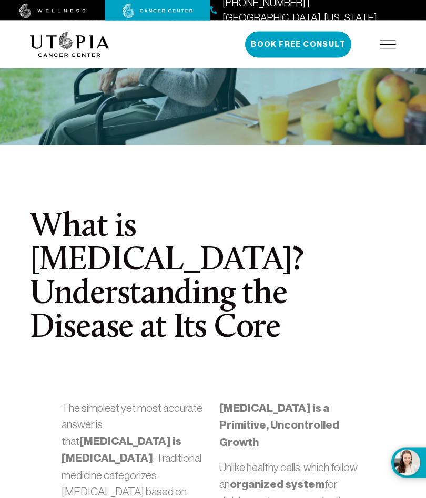
scroll to position [0, 0]
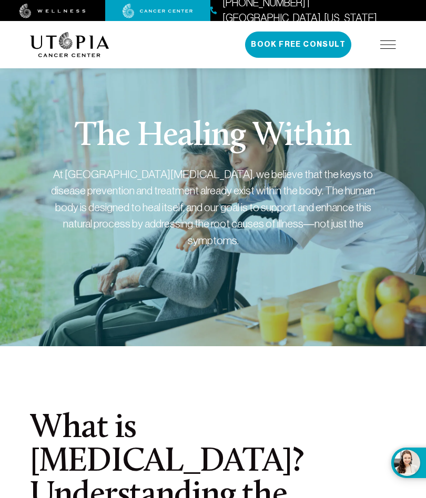
click at [395, 44] on img at bounding box center [388, 44] width 16 height 8
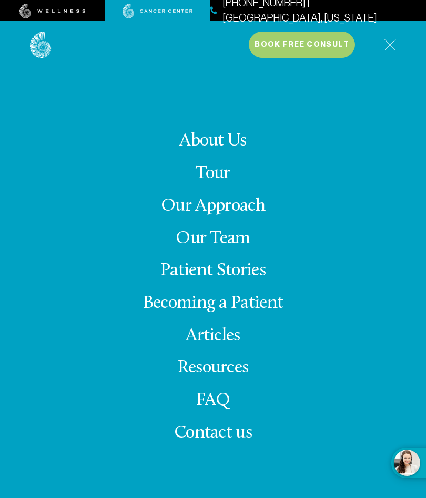
click at [240, 248] on link "Our Team" at bounding box center [212, 239] width 75 height 18
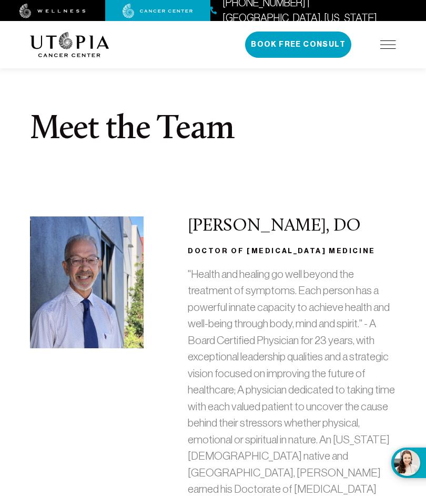
click at [389, 44] on img at bounding box center [388, 44] width 16 height 8
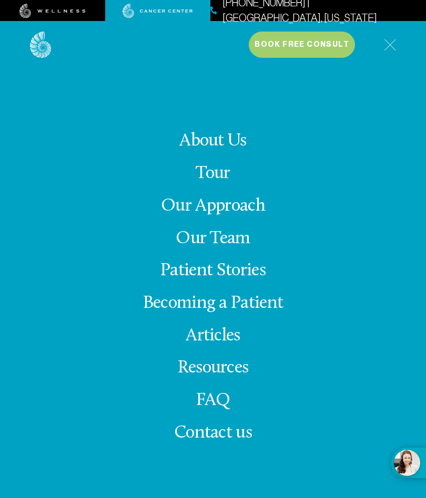
click at [242, 215] on link "Our Approach" at bounding box center [213, 206] width 104 height 18
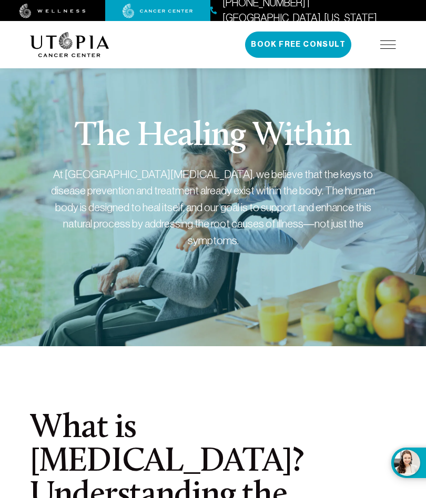
click at [390, 48] on img at bounding box center [388, 44] width 16 height 8
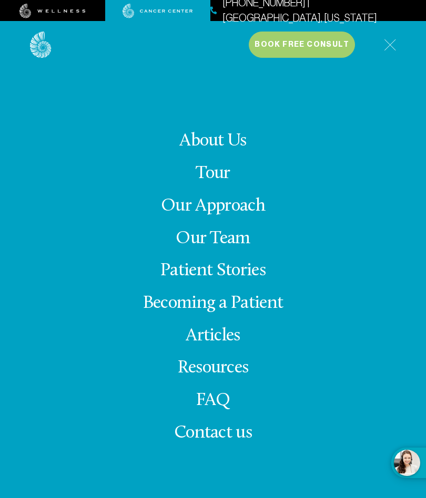
click at [247, 248] on link "Our Team" at bounding box center [212, 239] width 75 height 18
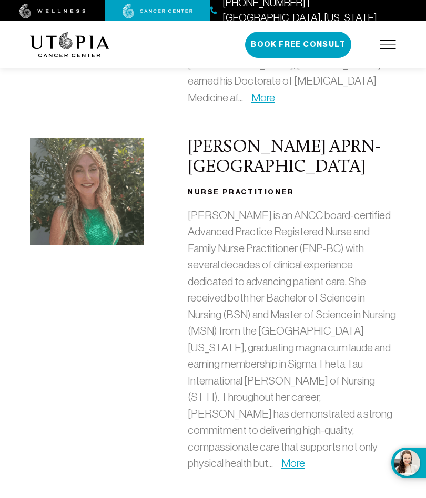
scroll to position [408, 0]
click at [389, 43] on img at bounding box center [388, 44] width 16 height 8
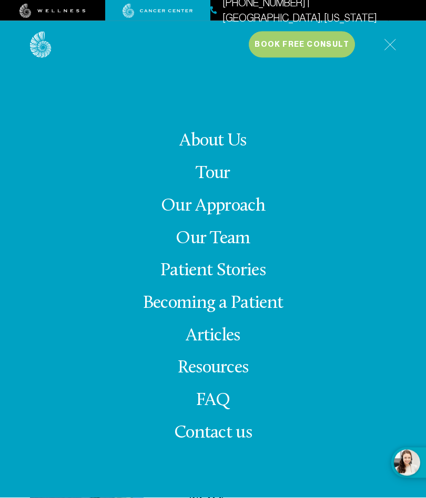
click at [240, 442] on span "Contact us" at bounding box center [213, 433] width 78 height 18
click at [391, 39] on img at bounding box center [390, 45] width 12 height 12
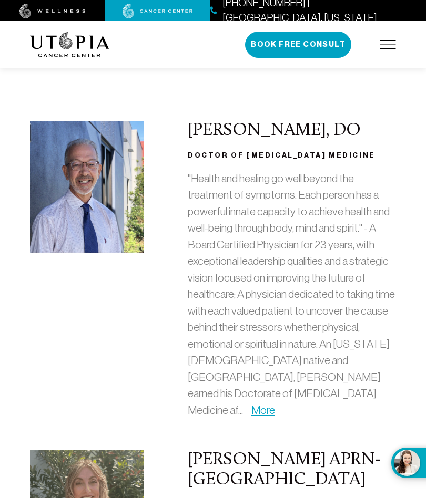
scroll to position [0, 0]
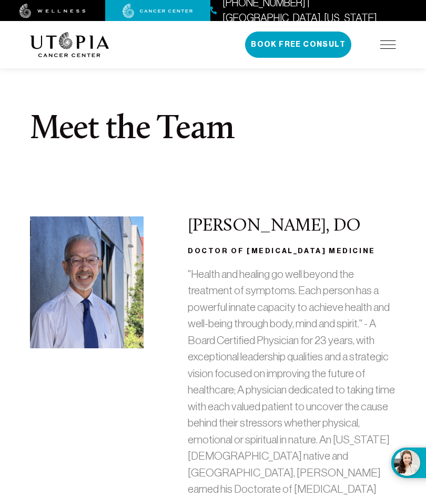
click at [391, 45] on img at bounding box center [388, 44] width 16 height 8
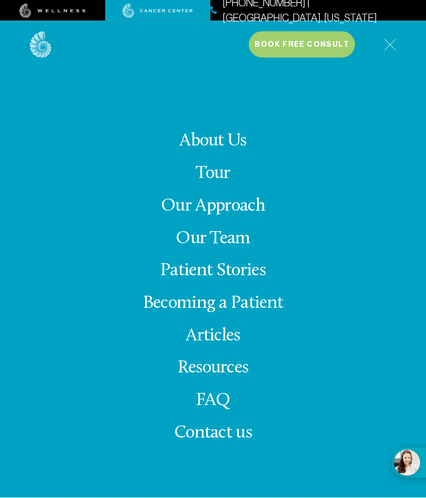
scroll to position [17, 0]
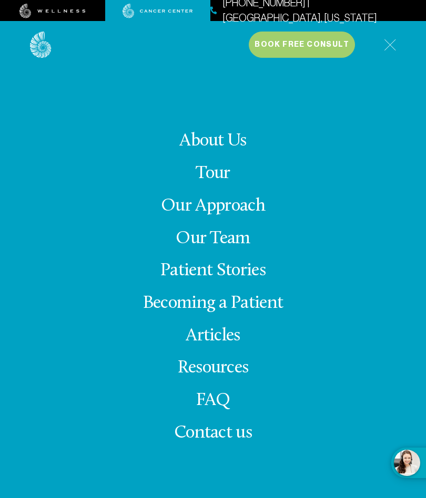
click at [229, 150] on link "About Us" at bounding box center [212, 141] width 67 height 18
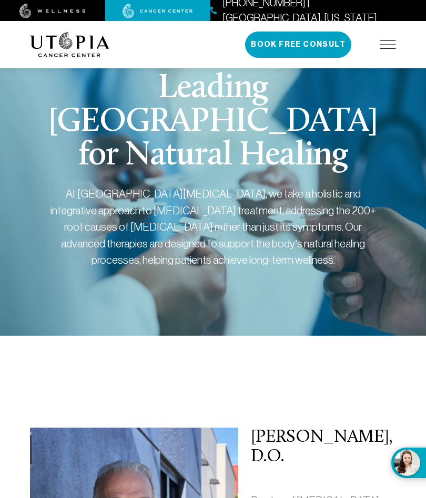
click at [391, 42] on img at bounding box center [388, 44] width 16 height 8
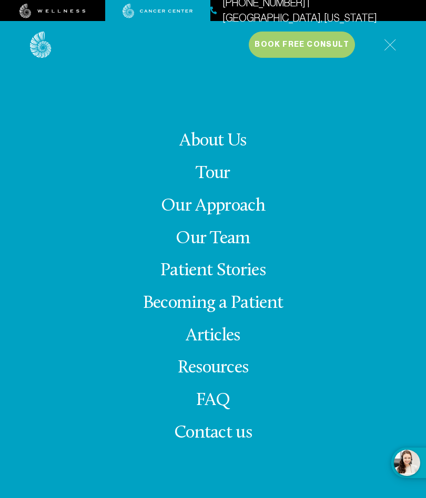
click at [223, 183] on link "Tour" at bounding box center [212, 173] width 34 height 18
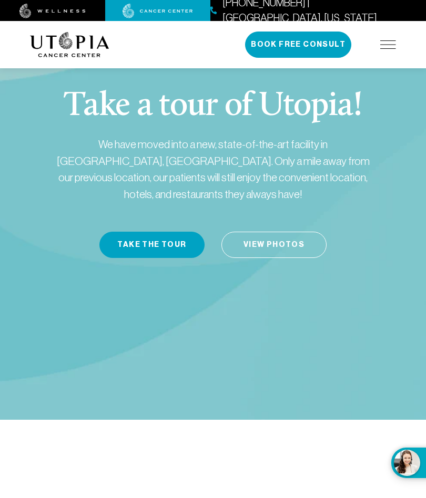
click at [283, 235] on link "View Photos" at bounding box center [273, 245] width 105 height 26
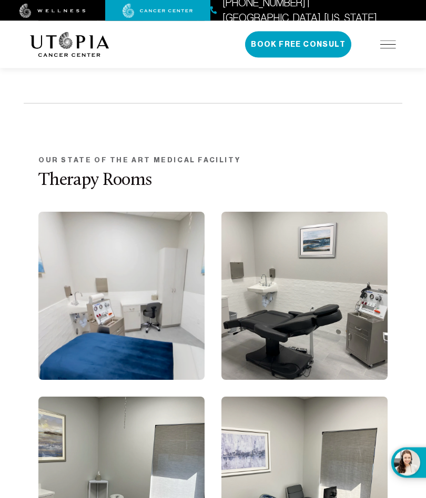
scroll to position [1186, 0]
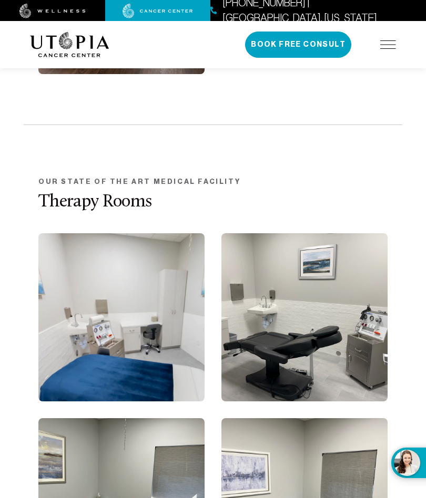
click at [382, 42] on img at bounding box center [388, 44] width 16 height 8
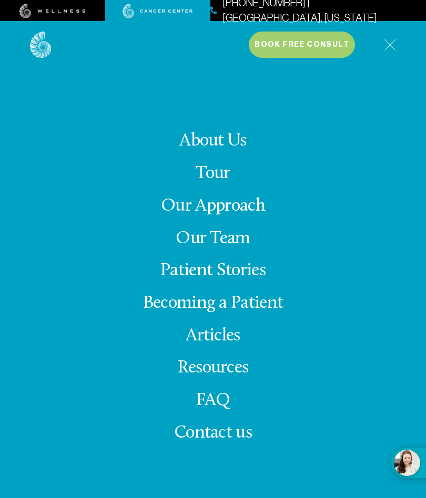
scroll to position [36, 0]
